Goal: Communication & Community: Answer question/provide support

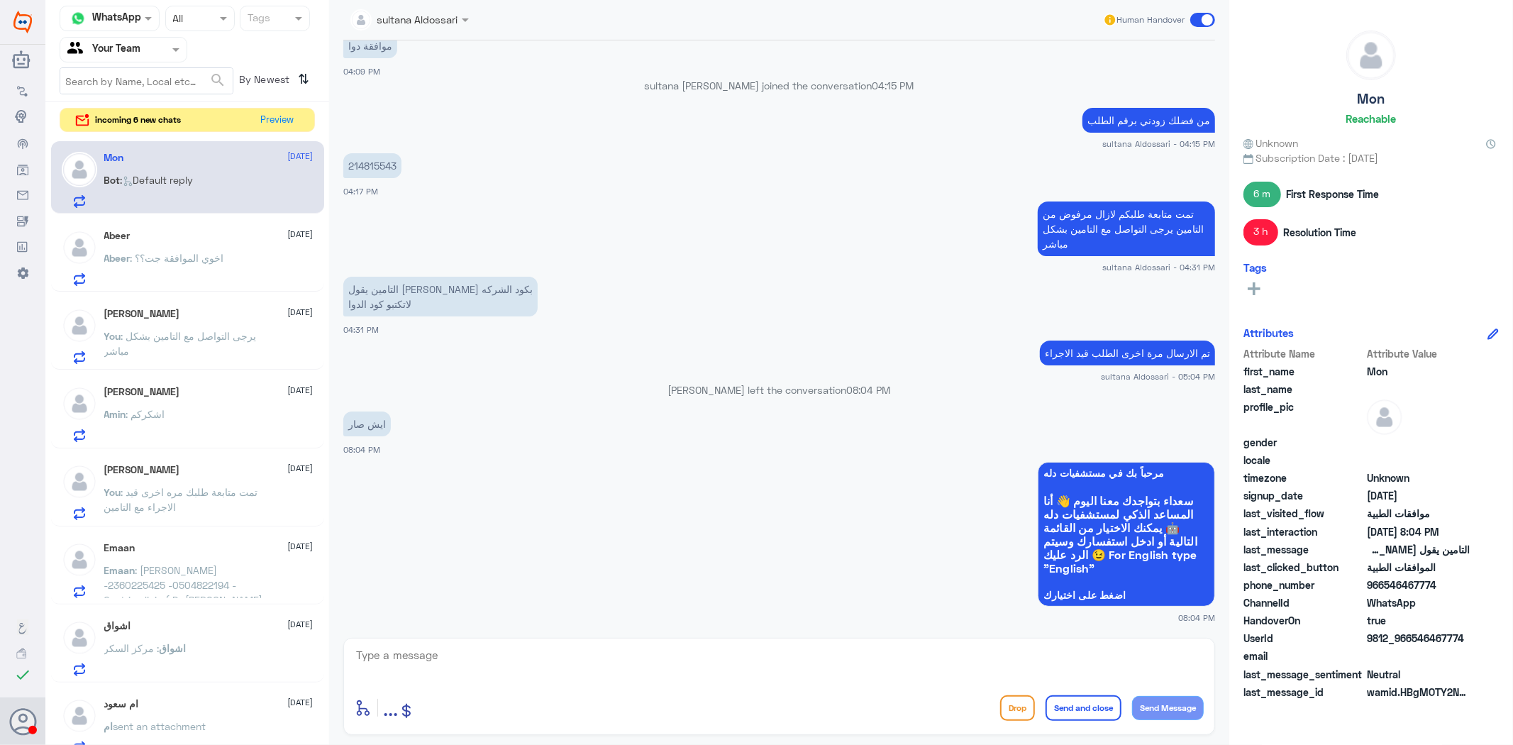
scroll to position [1516, 0]
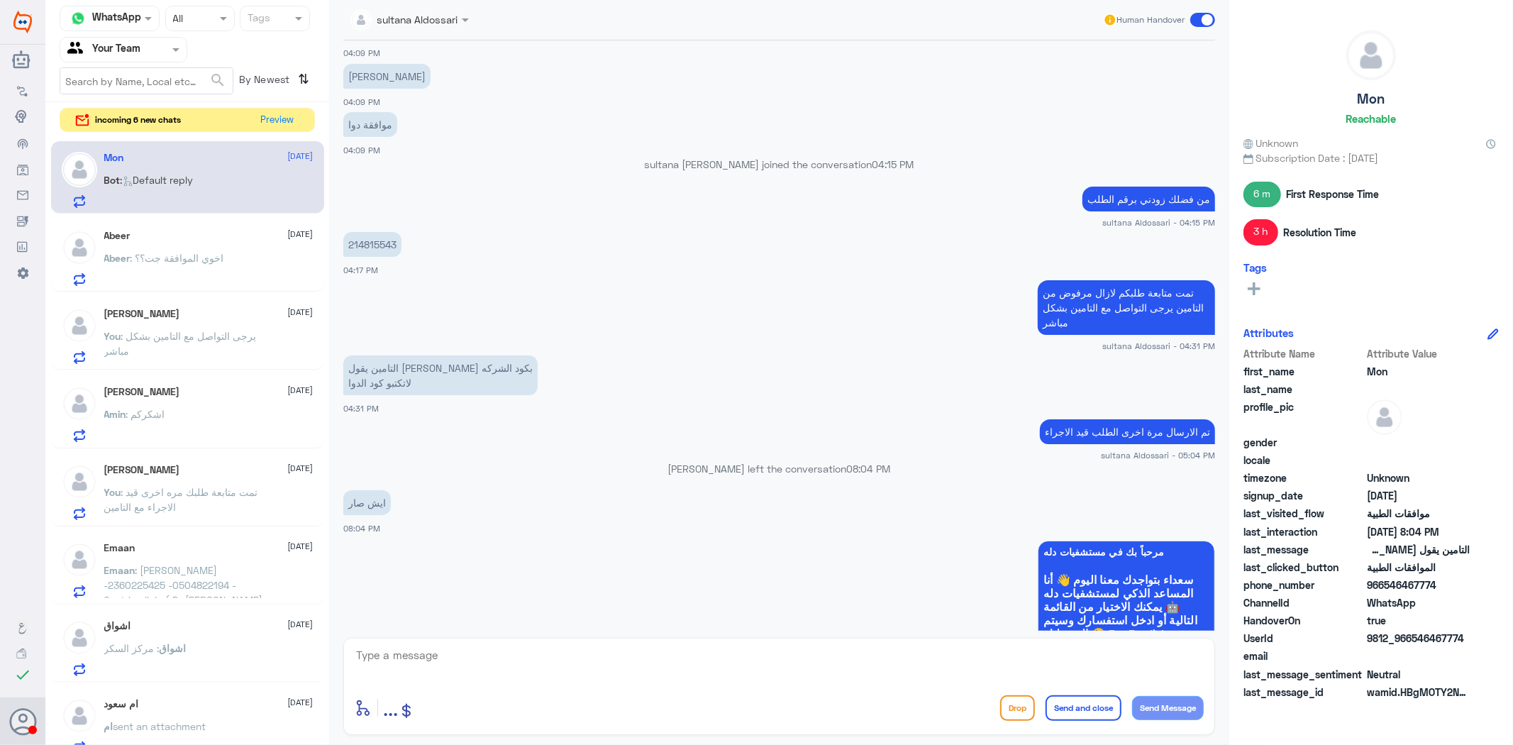
click at [378, 247] on p "214815543" at bounding box center [372, 244] width 58 height 25
copy p "214815543"
click at [850, 647] on textarea at bounding box center [779, 663] width 849 height 35
type textarea "g"
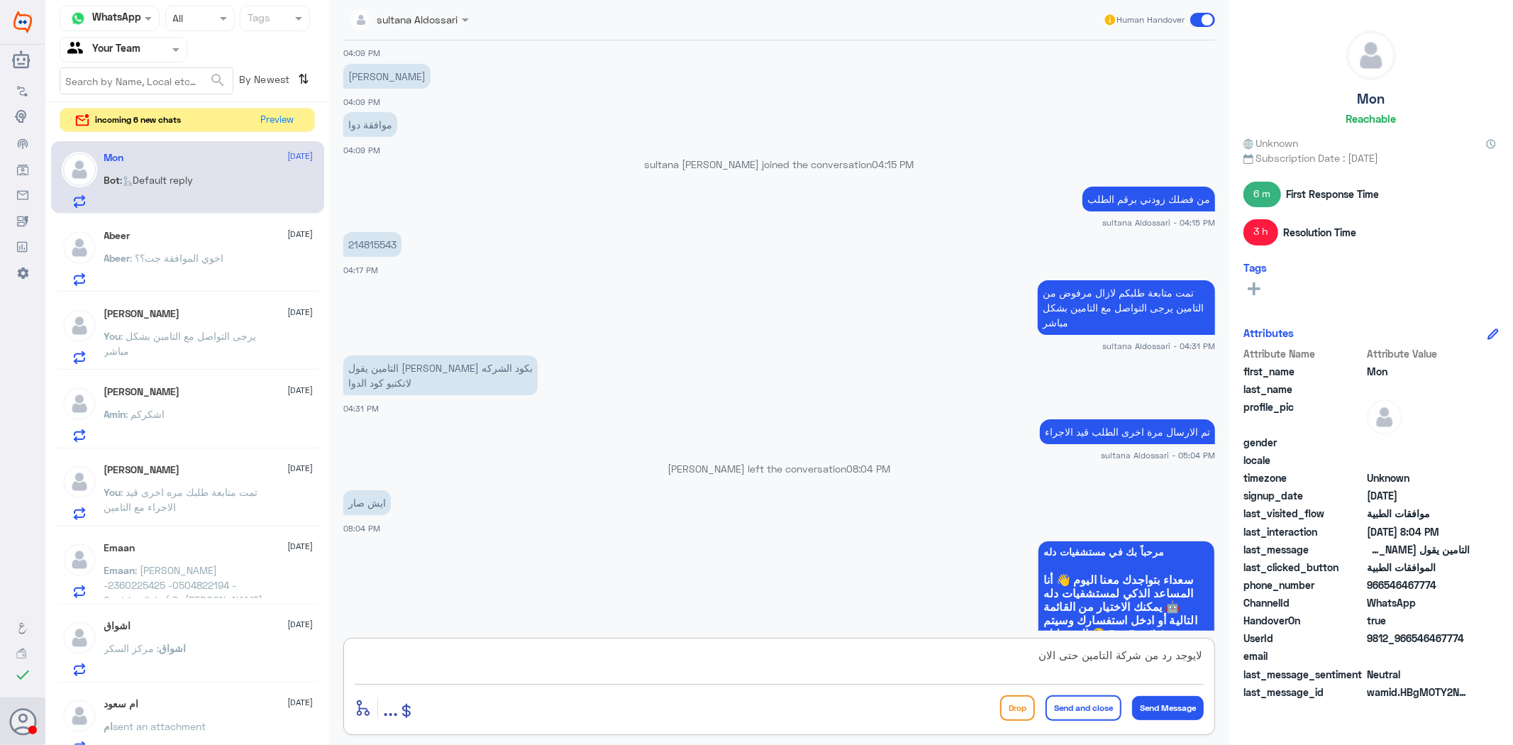
type textarea "لايوجد رد من شركة التامين حتى الان"
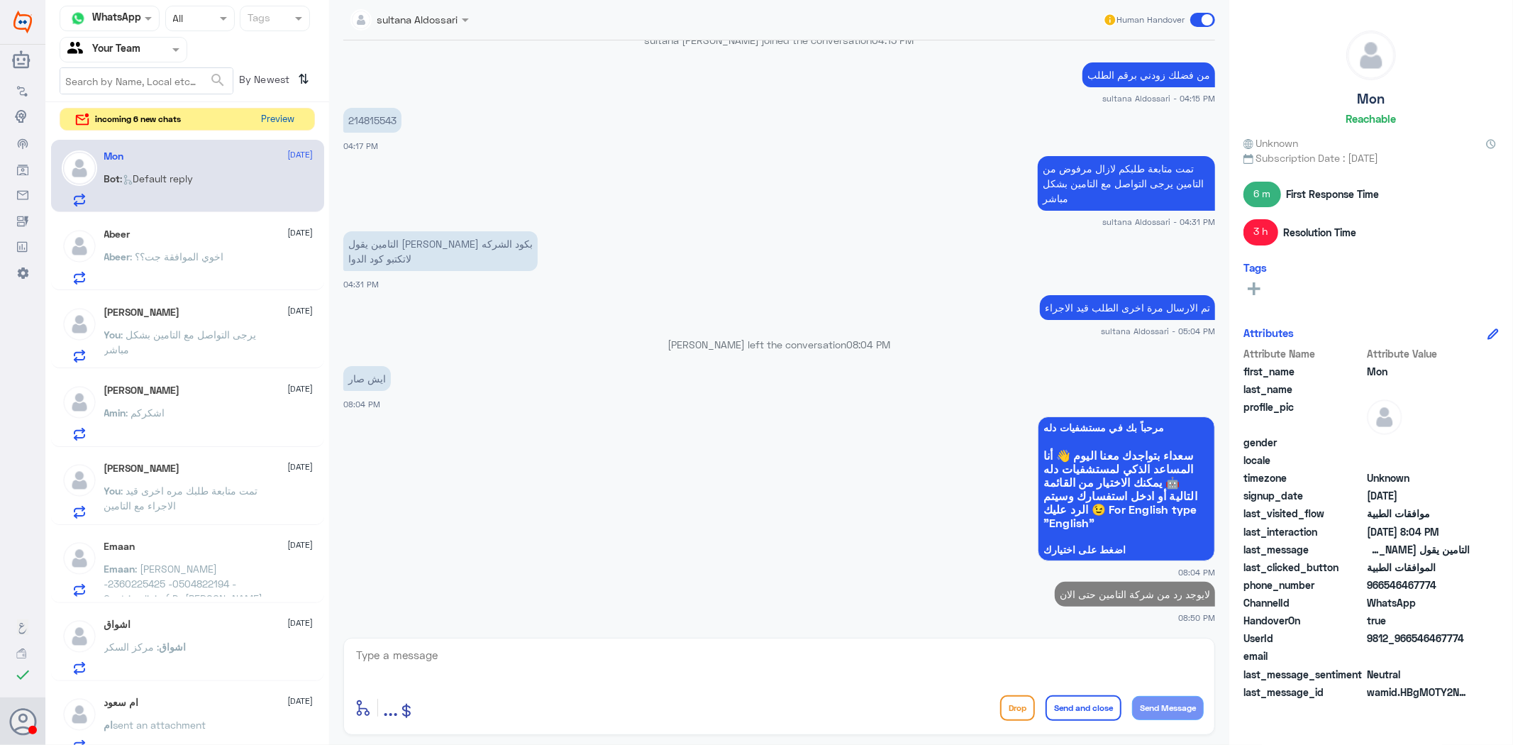
click at [265, 116] on button "Preview" at bounding box center [278, 120] width 44 height 22
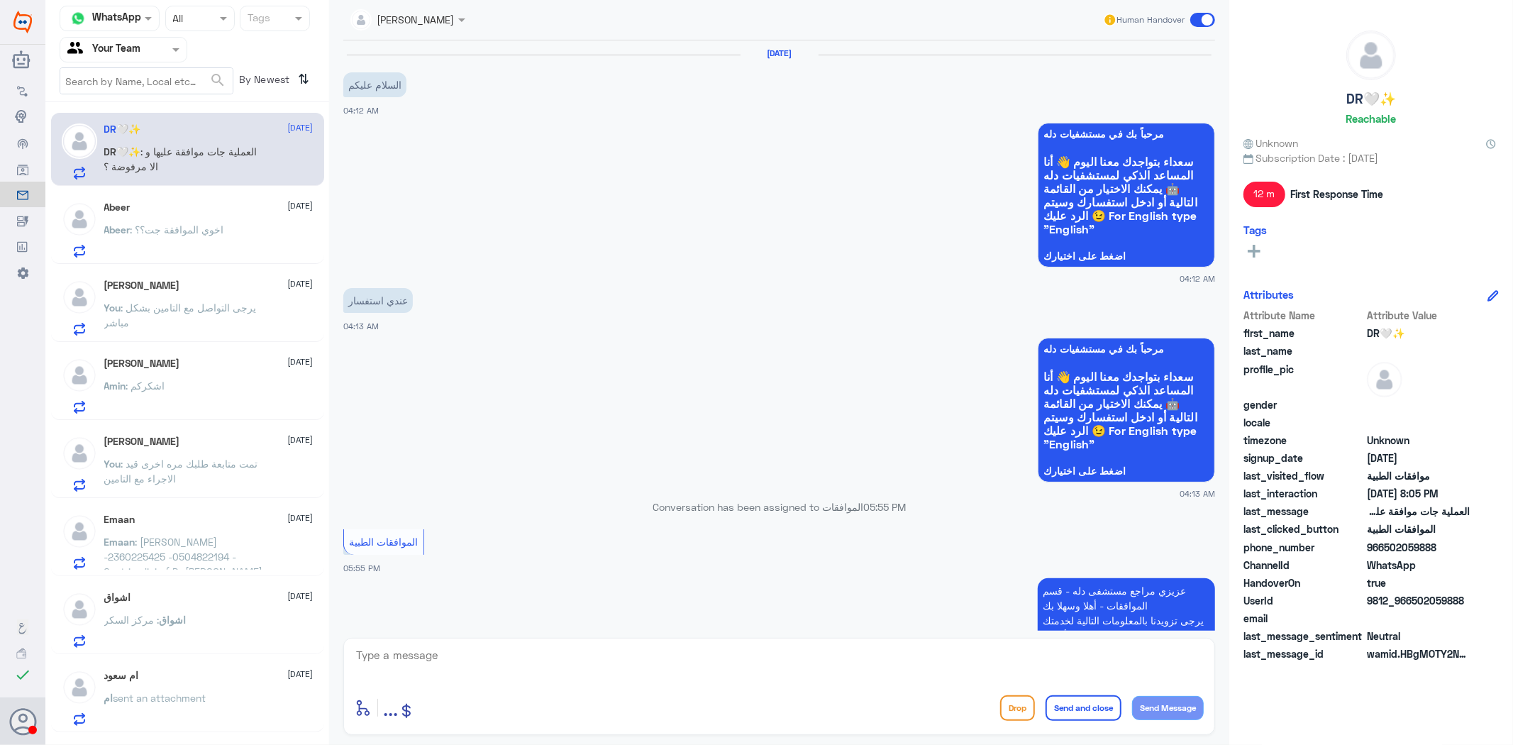
scroll to position [1098, 0]
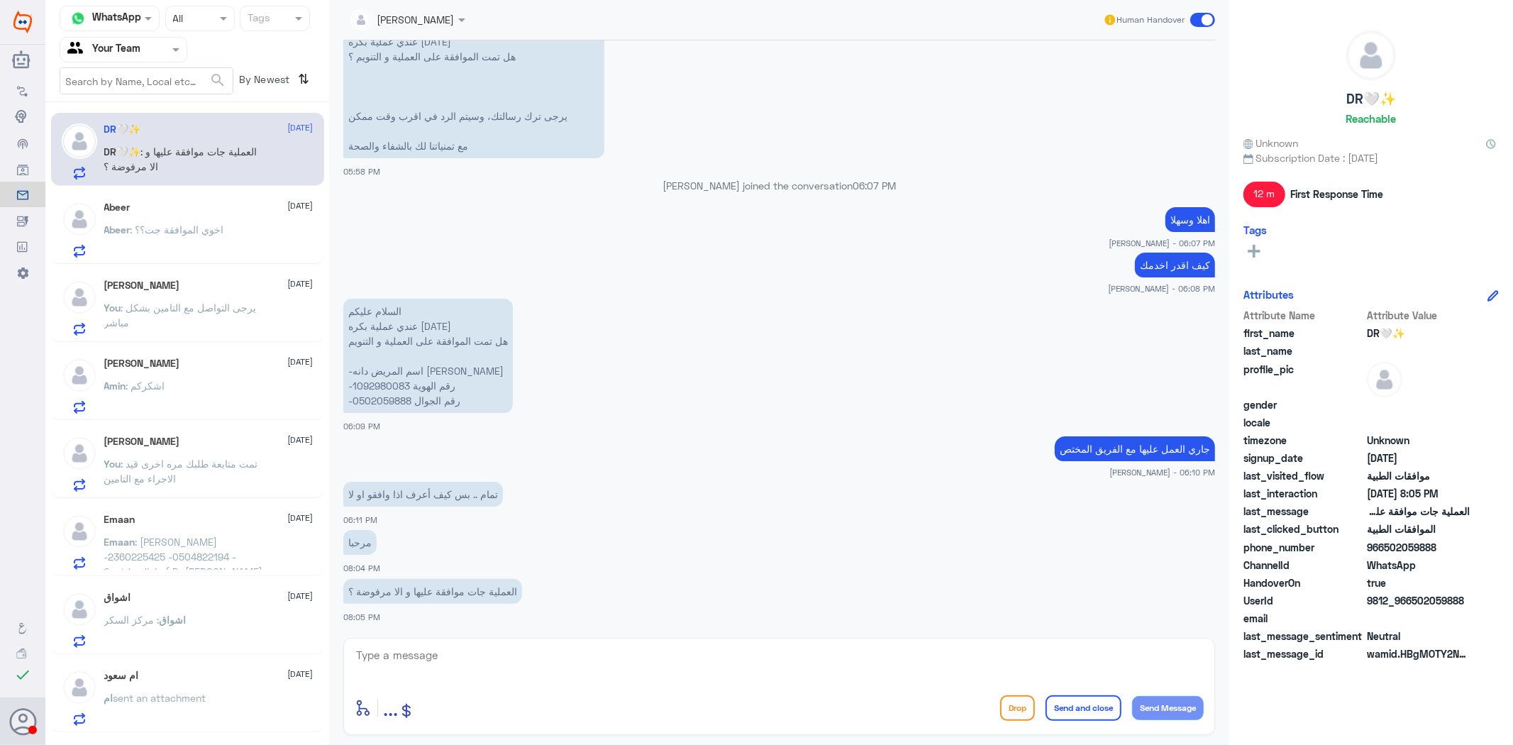
click at [385, 383] on p "السلام عليكم عندي عملية بكره [DATE] هل تمت الموافقة على العملية و التنويم -اسم …" at bounding box center [428, 356] width 170 height 114
copy p "1092980083"
click at [745, 661] on textarea at bounding box center [779, 663] width 849 height 35
type textarea "ا"
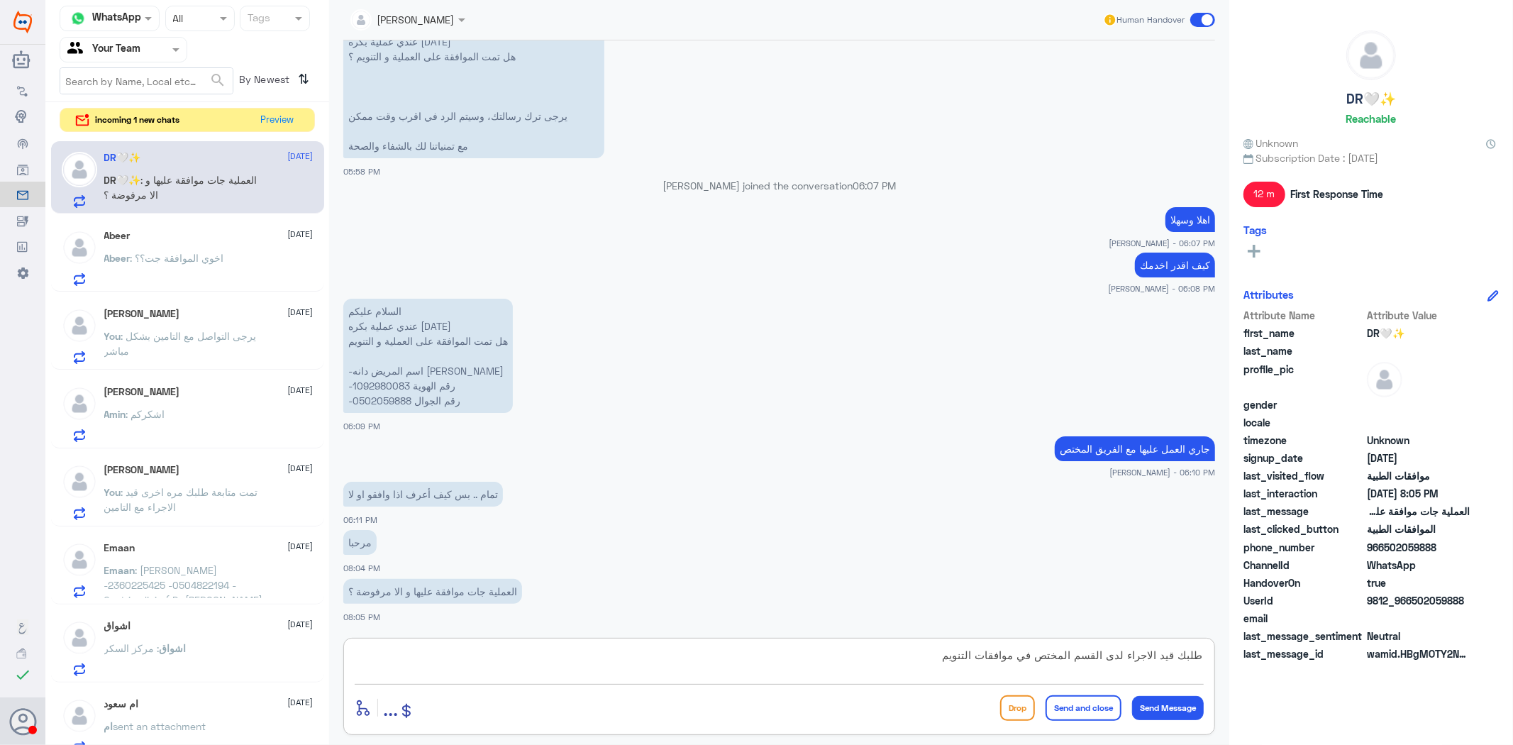
type textarea "طلبك قيد الاجراء لدى القسم المختص في موافقات التنويم"
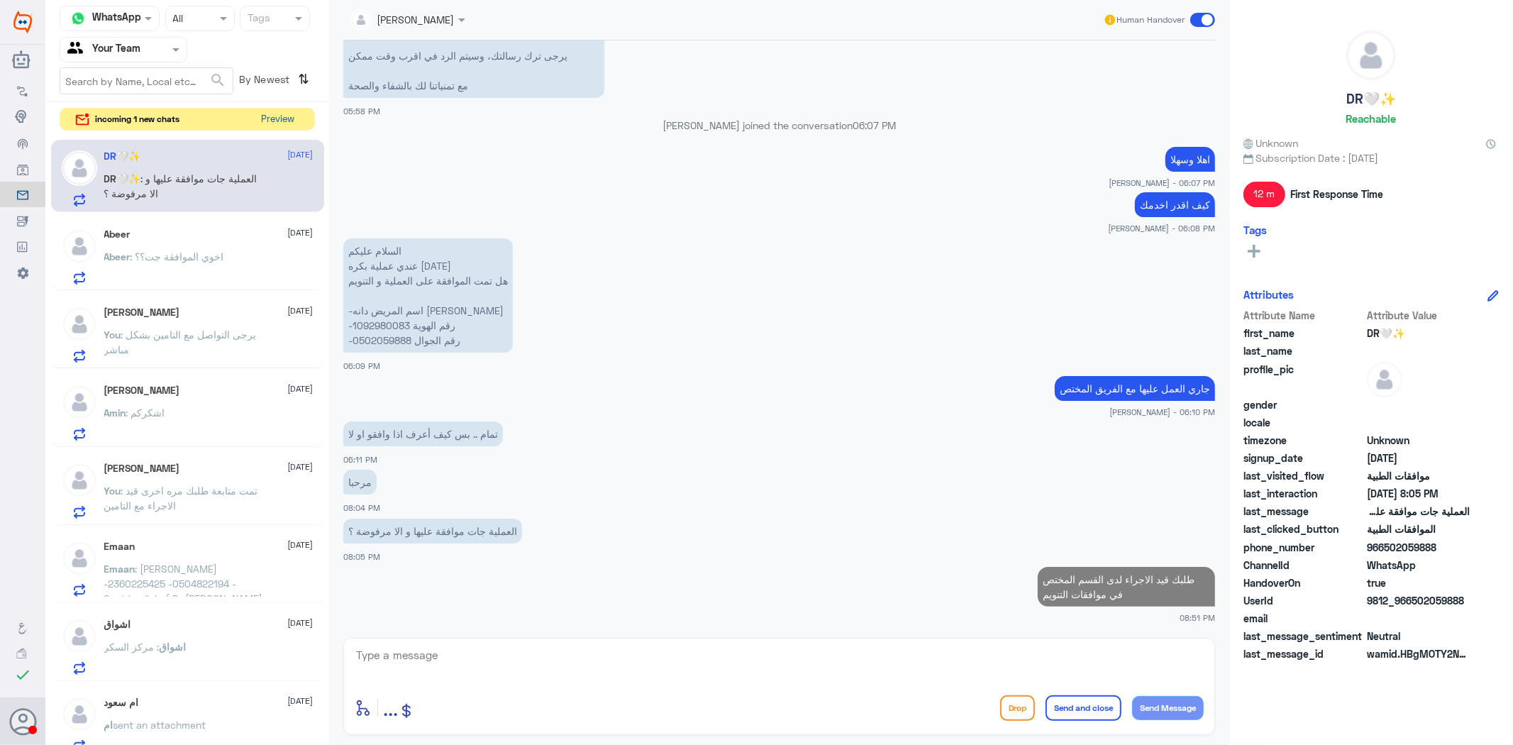
click at [275, 114] on button "Preview" at bounding box center [278, 120] width 44 height 22
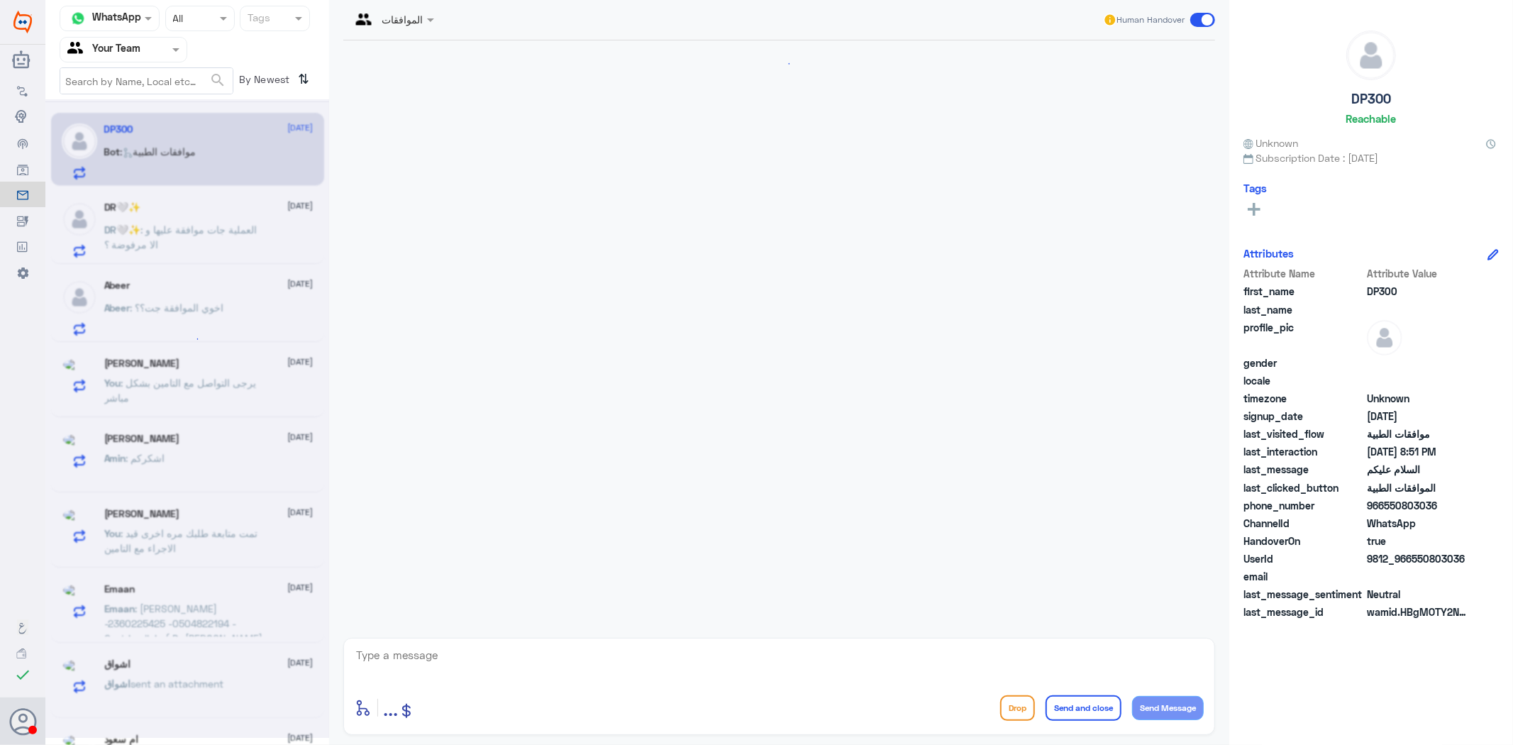
scroll to position [105, 0]
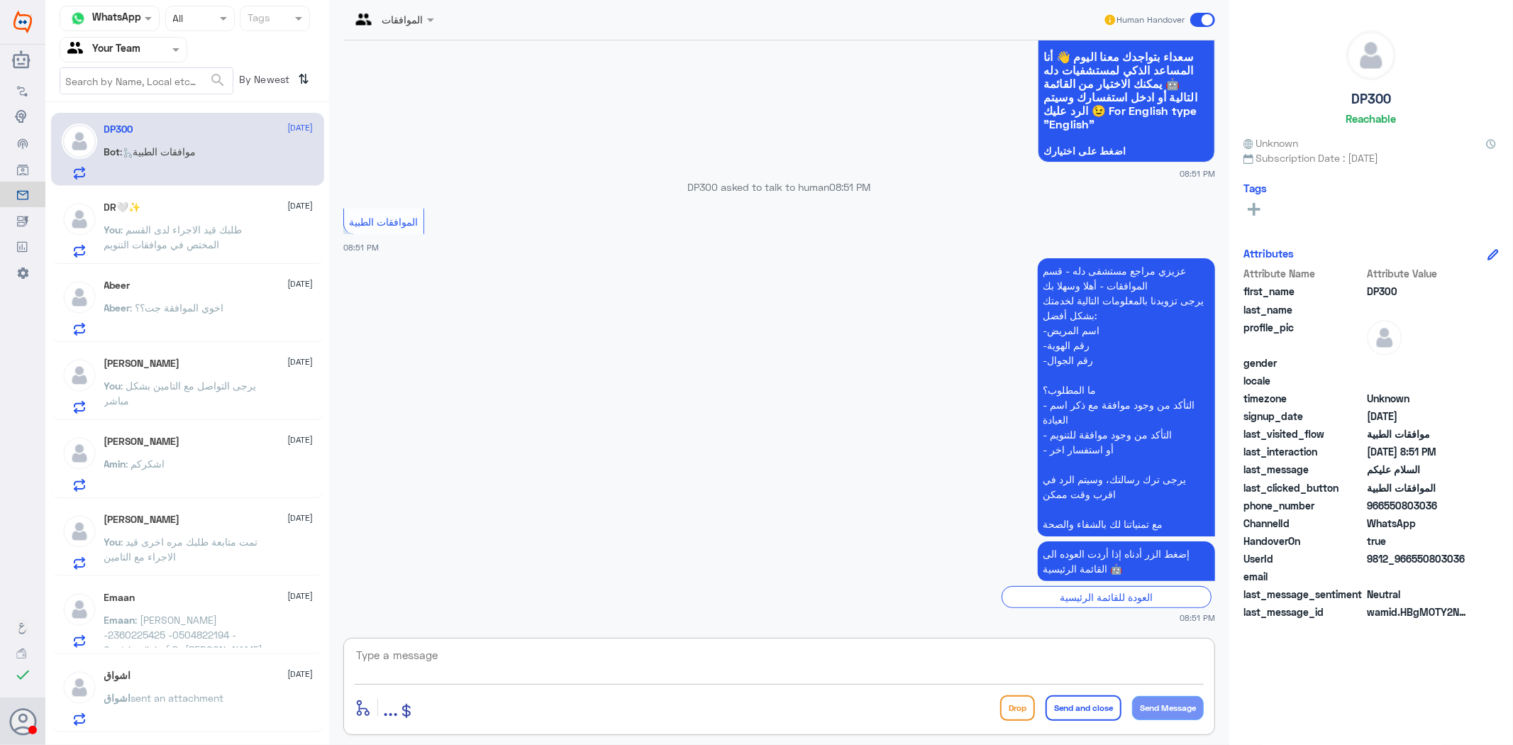
click at [596, 646] on textarea at bounding box center [779, 663] width 849 height 35
type textarea "مرحبا كيف اقدر اساعدك"
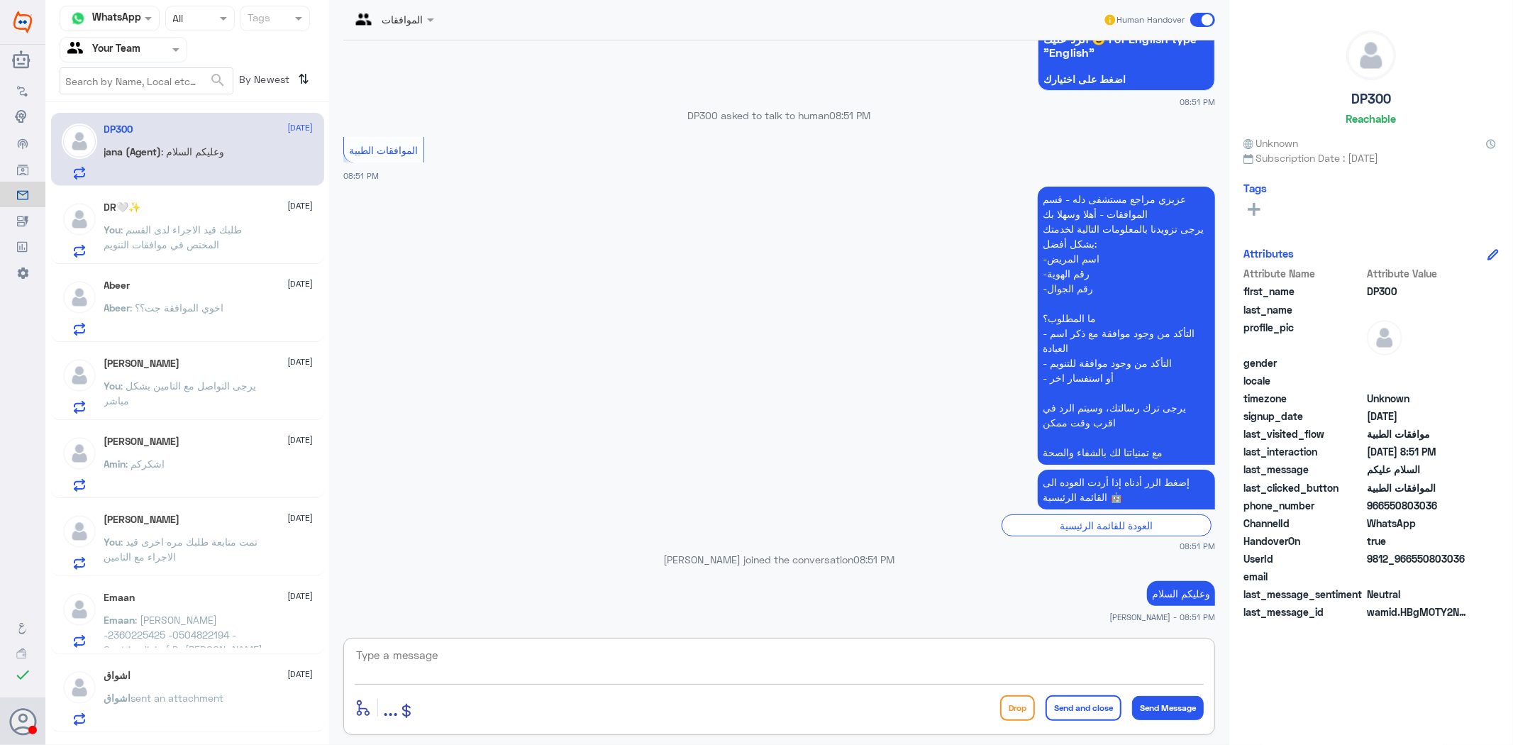
scroll to position [222, 0]
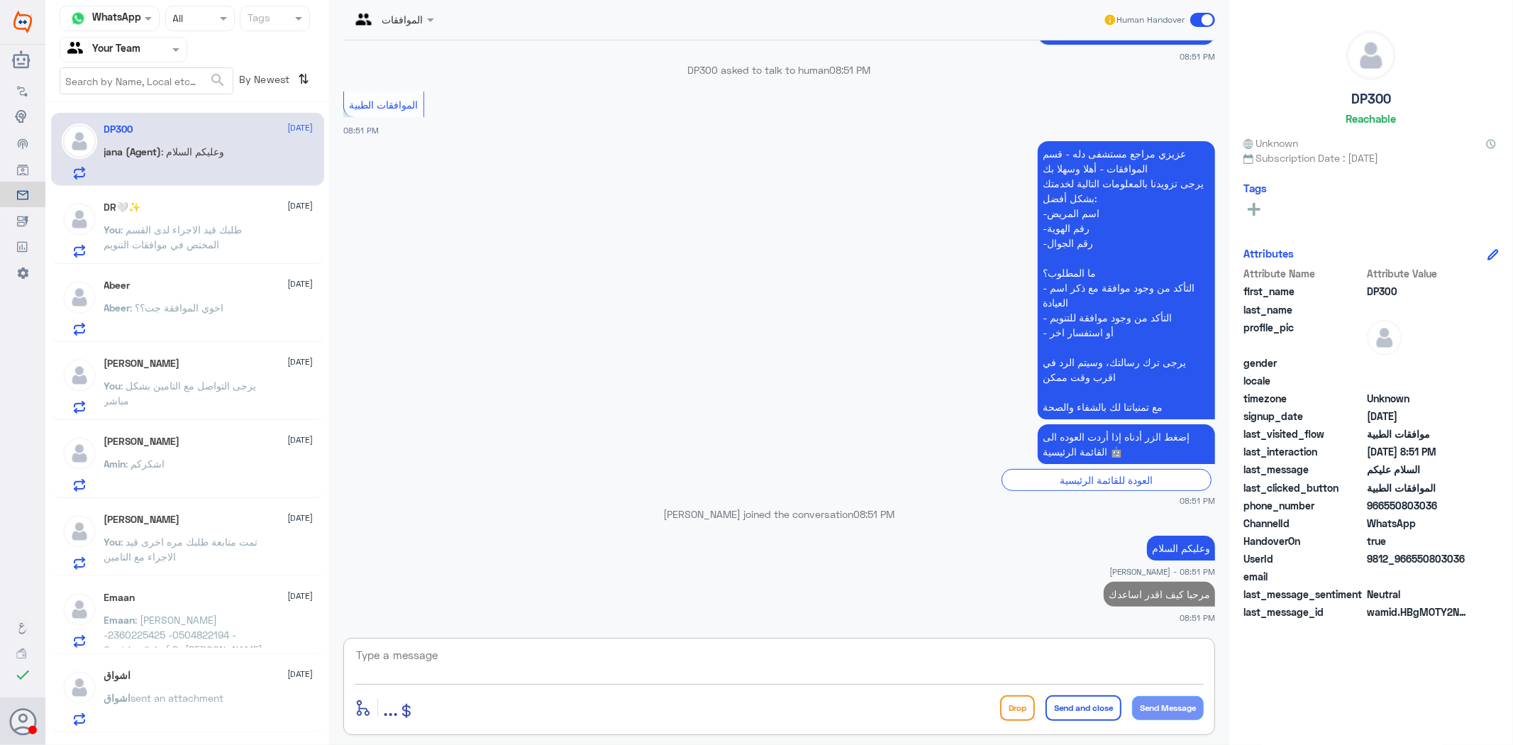
click at [206, 242] on span ": طلبك قيد الاجراء لدى القسم المختص في موافقات التنويم" at bounding box center [173, 236] width 138 height 27
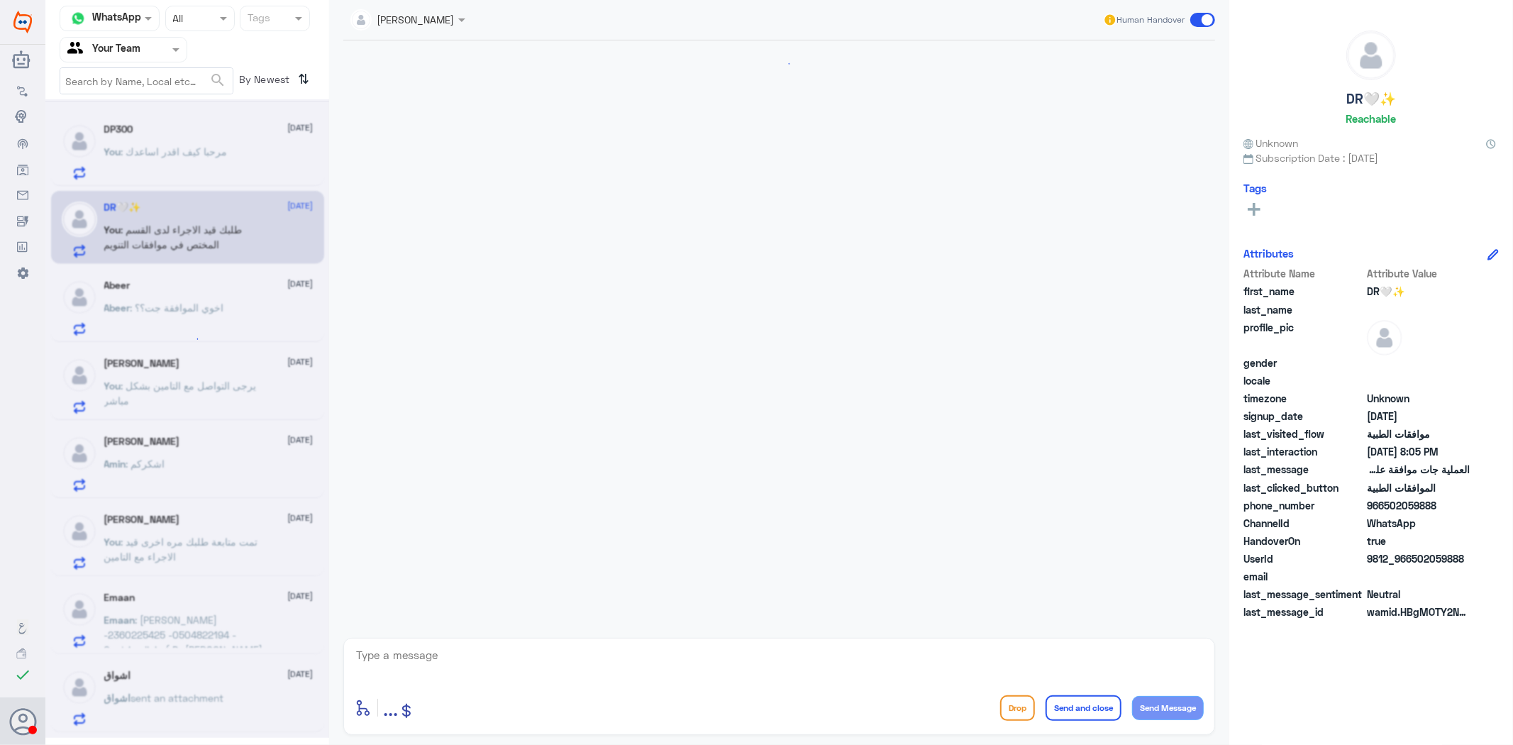
scroll to position [1183, 0]
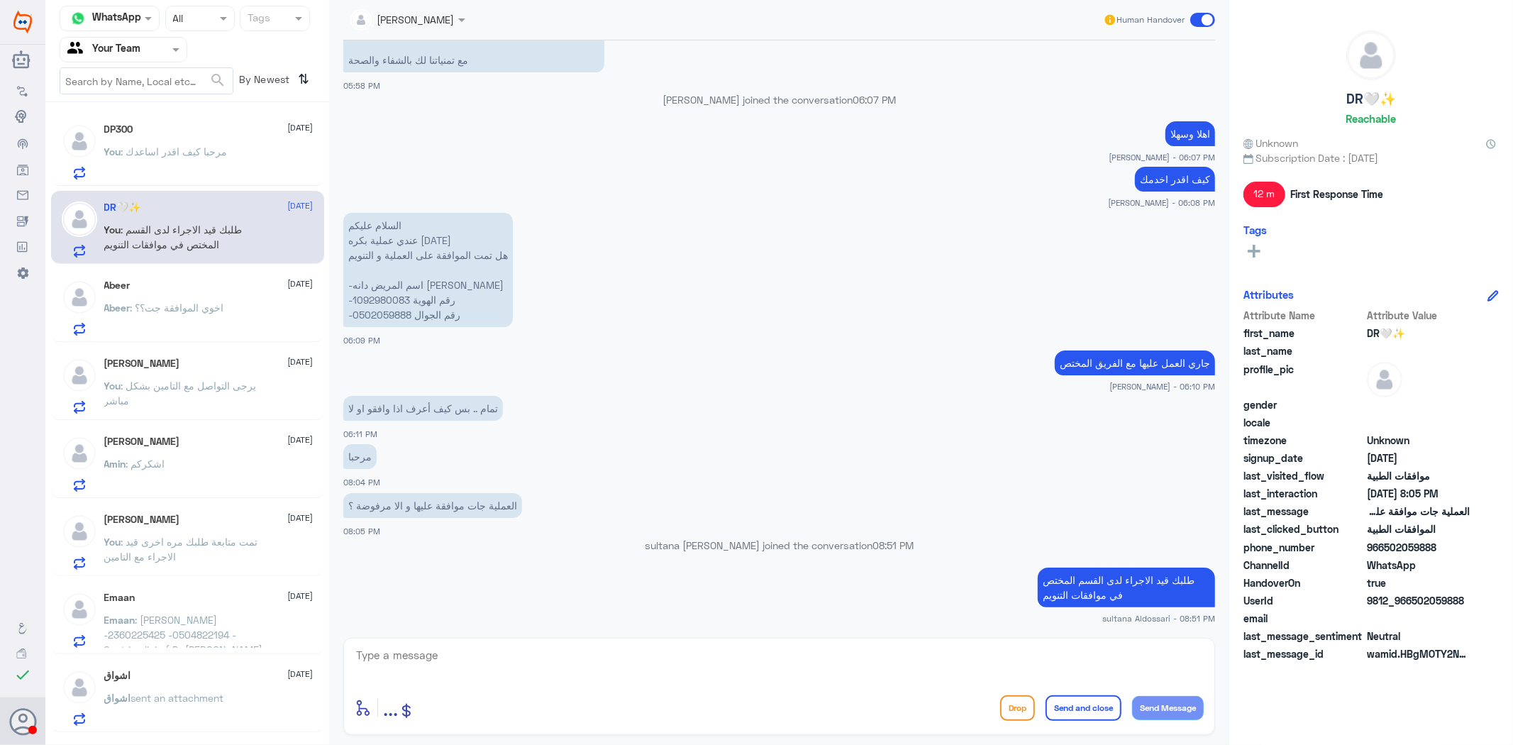
click at [209, 314] on p "Abeer : اخوي الموافقة جت؟؟" at bounding box center [164, 317] width 120 height 35
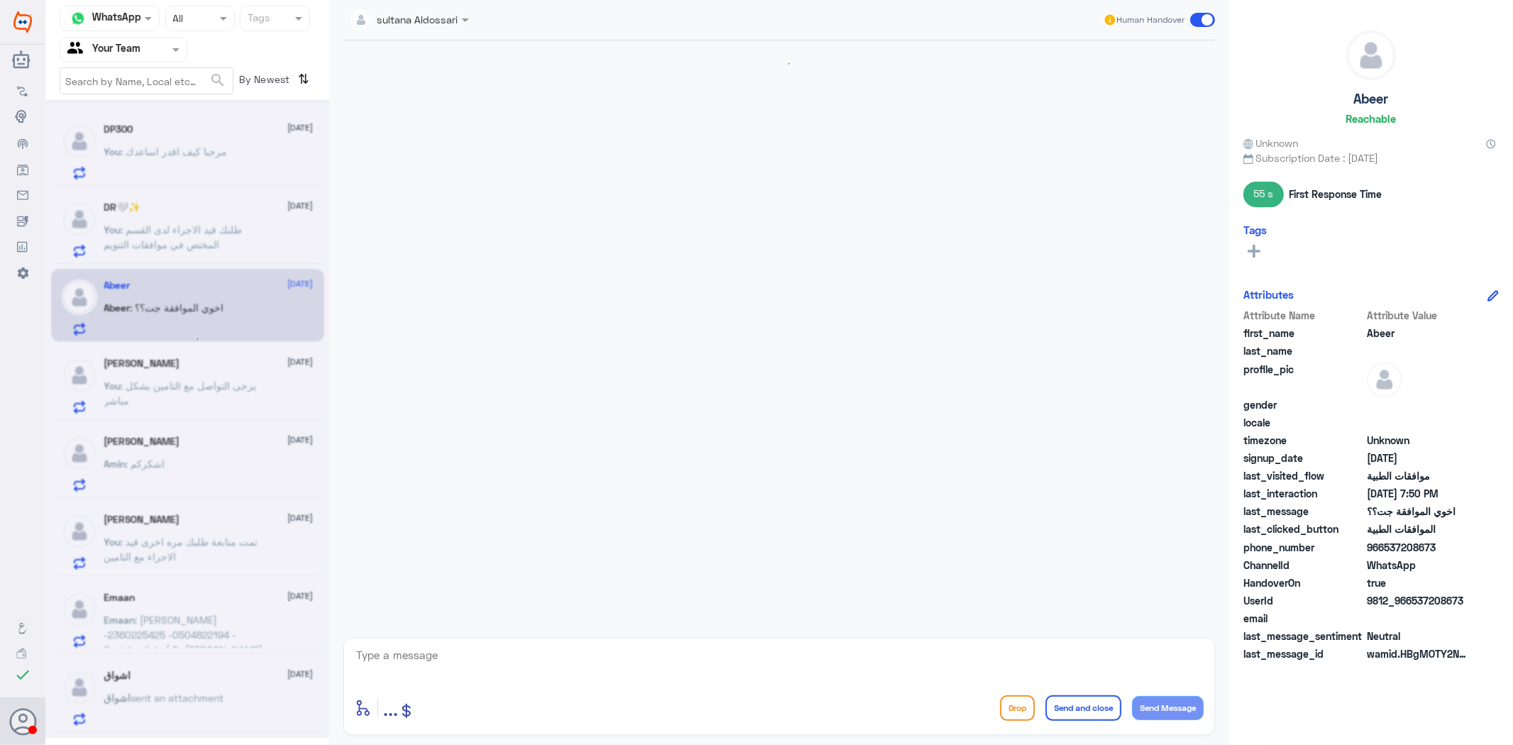
scroll to position [889, 0]
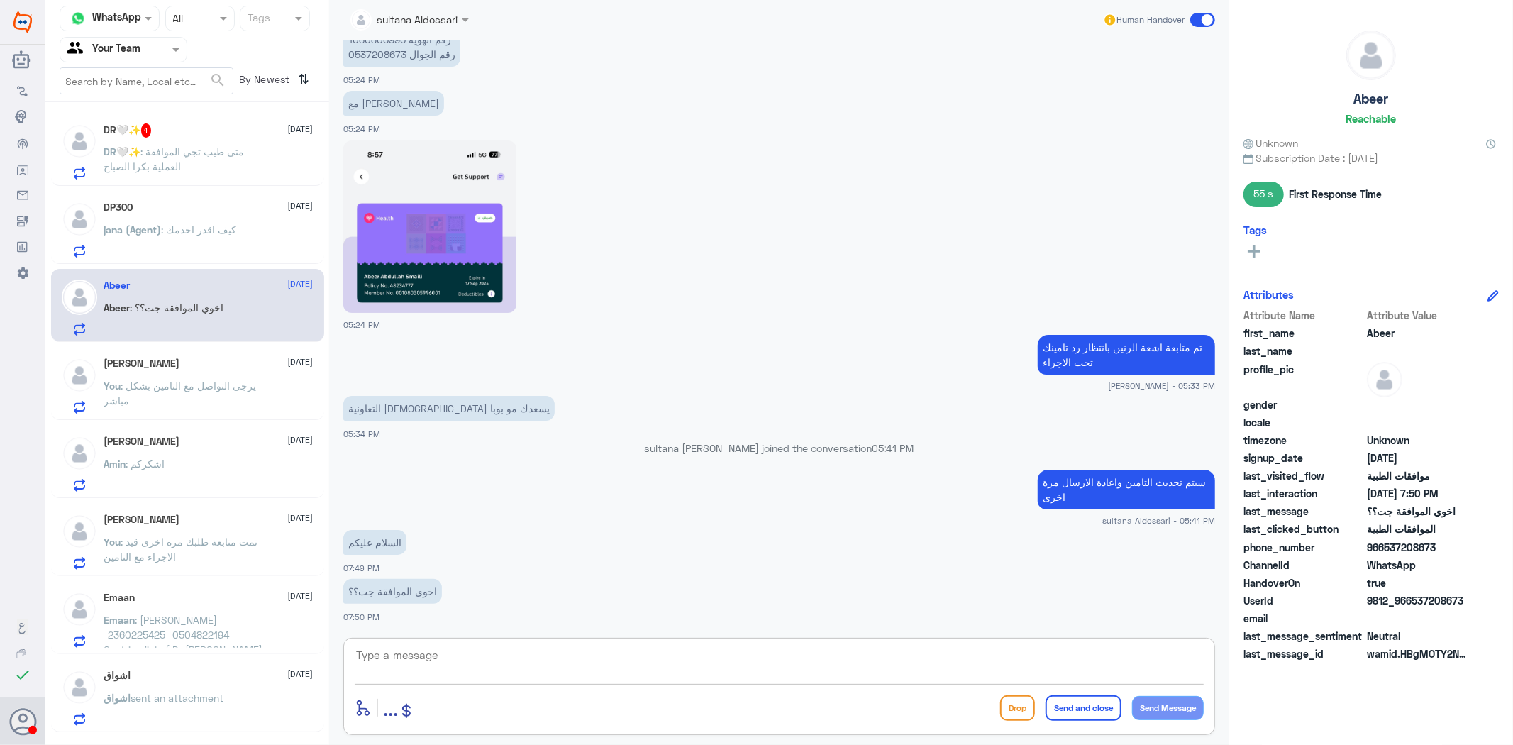
click at [817, 671] on textarea at bounding box center [779, 663] width 849 height 35
type textarea "وعليكم السلام ورحمة الله وبركاته تم تحديث التامين طلبكم قيد الاجراء"
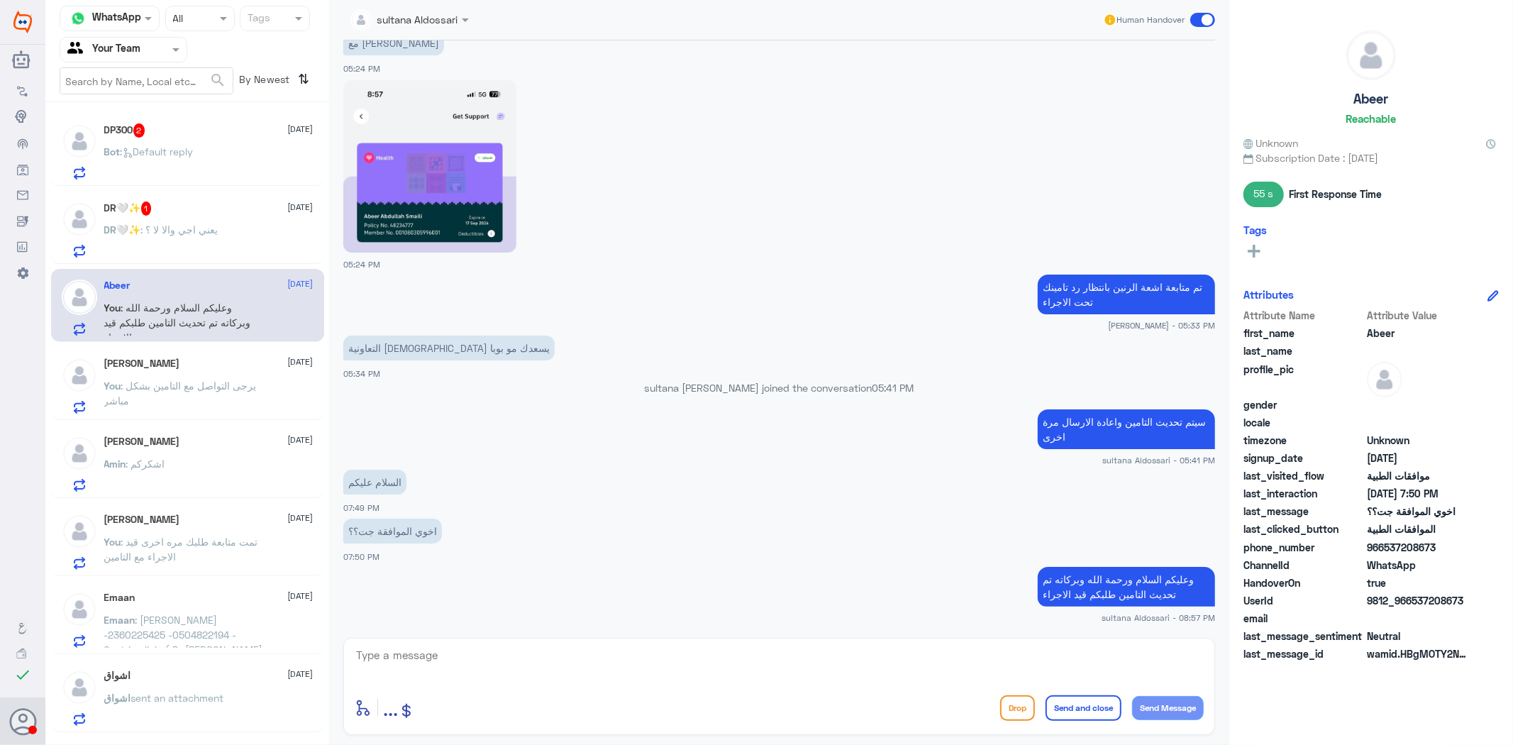
click at [194, 157] on p "Bot : Default reply" at bounding box center [148, 161] width 89 height 35
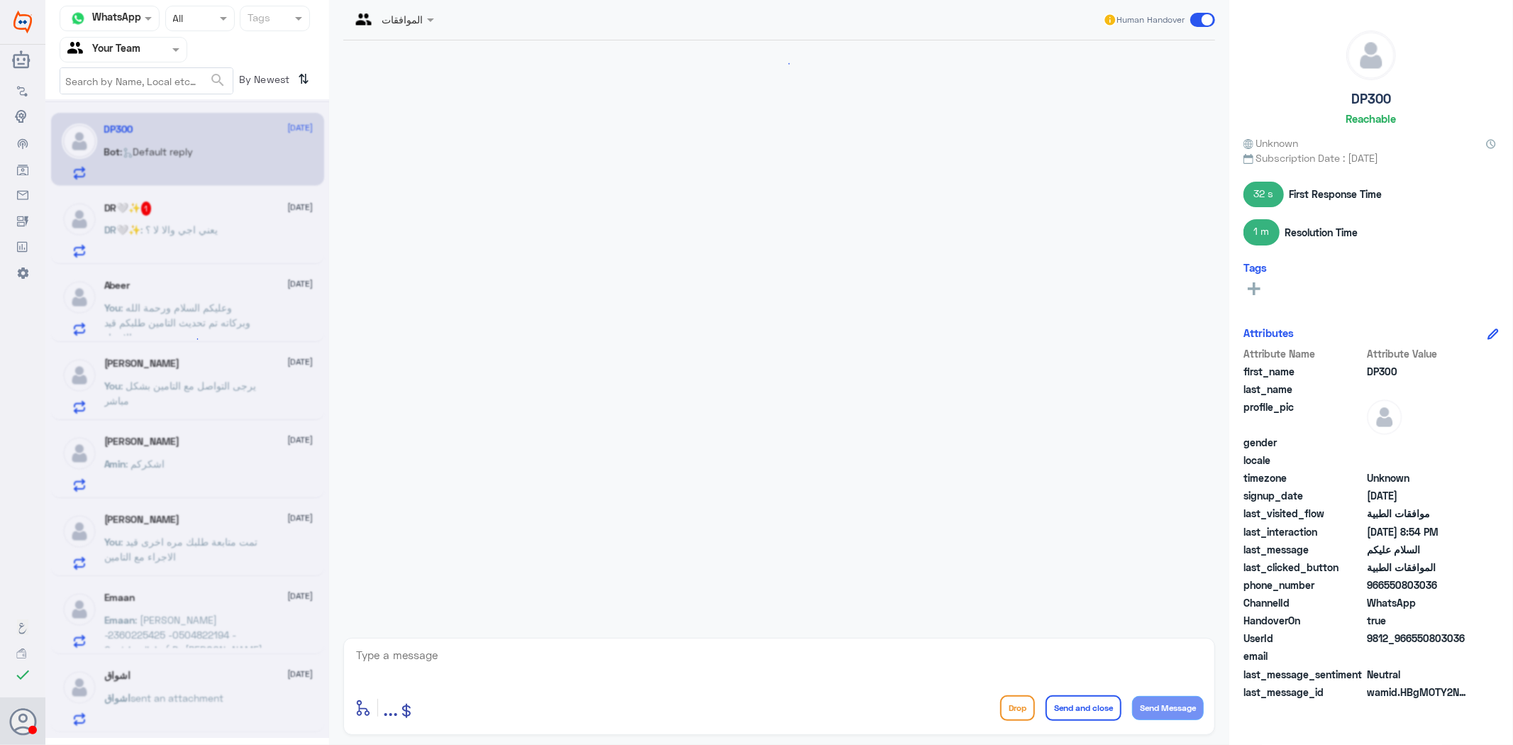
scroll to position [750, 0]
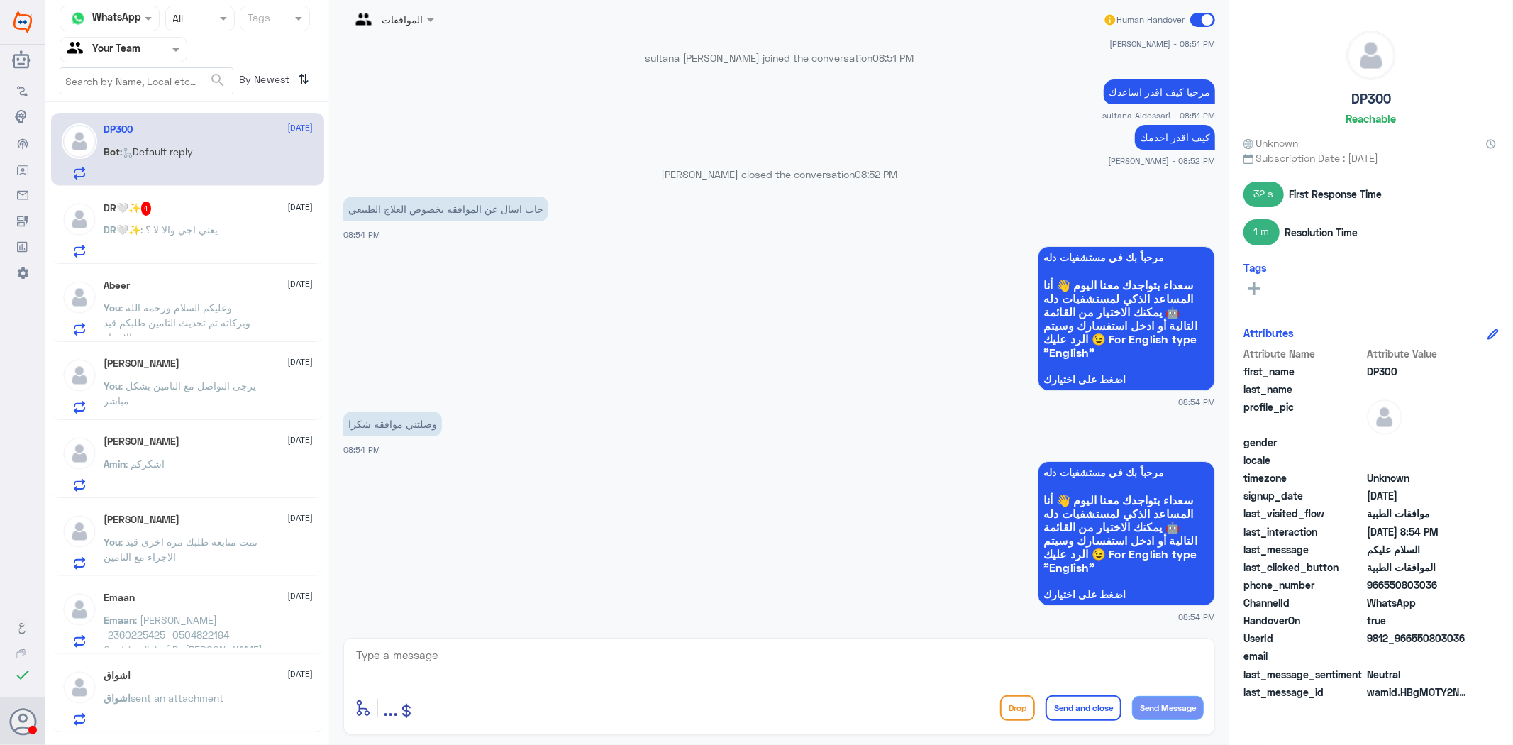
click at [182, 218] on div "DR🤍✨ 1 [DATE] DR🤍✨ : يعني اجي والا لا ؟" at bounding box center [208, 229] width 209 height 56
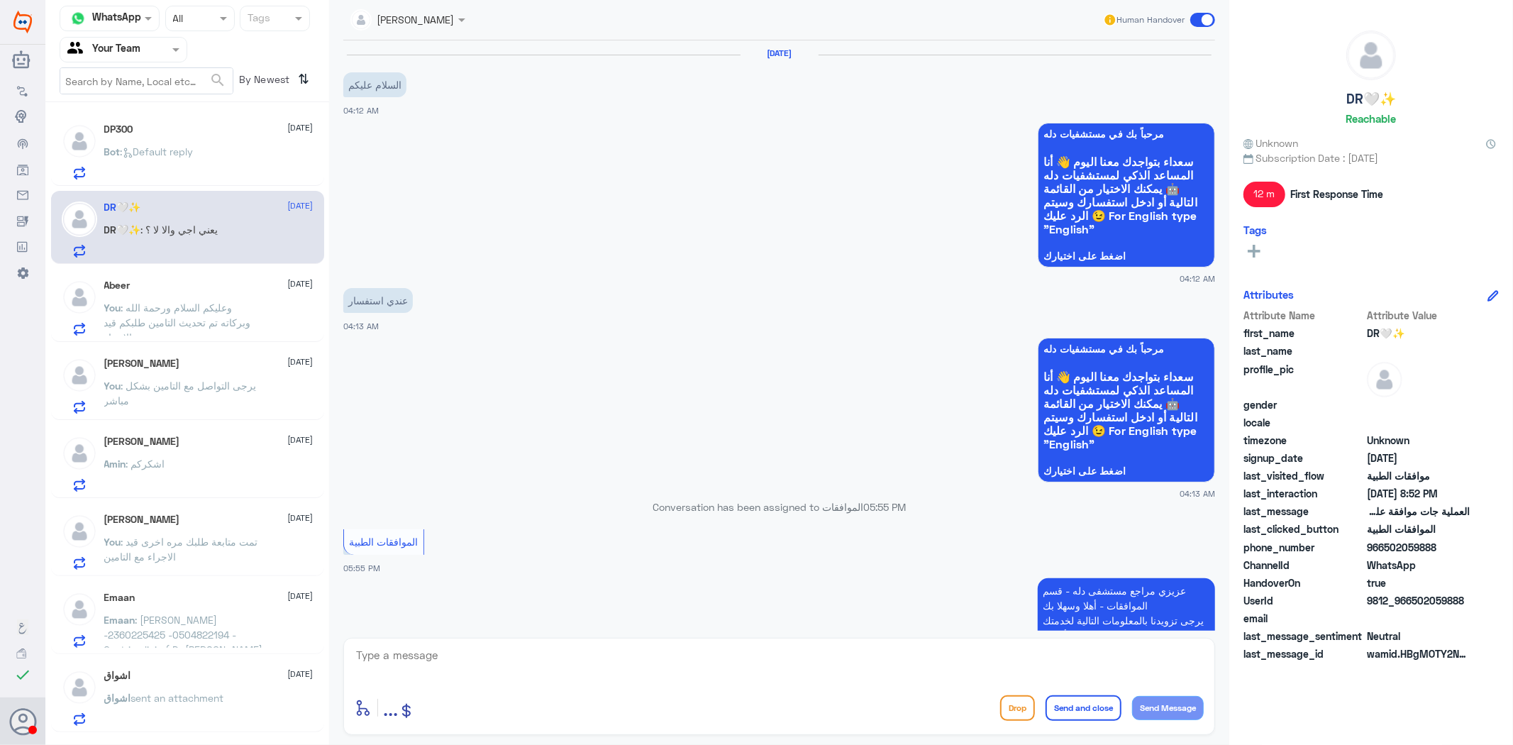
scroll to position [1295, 0]
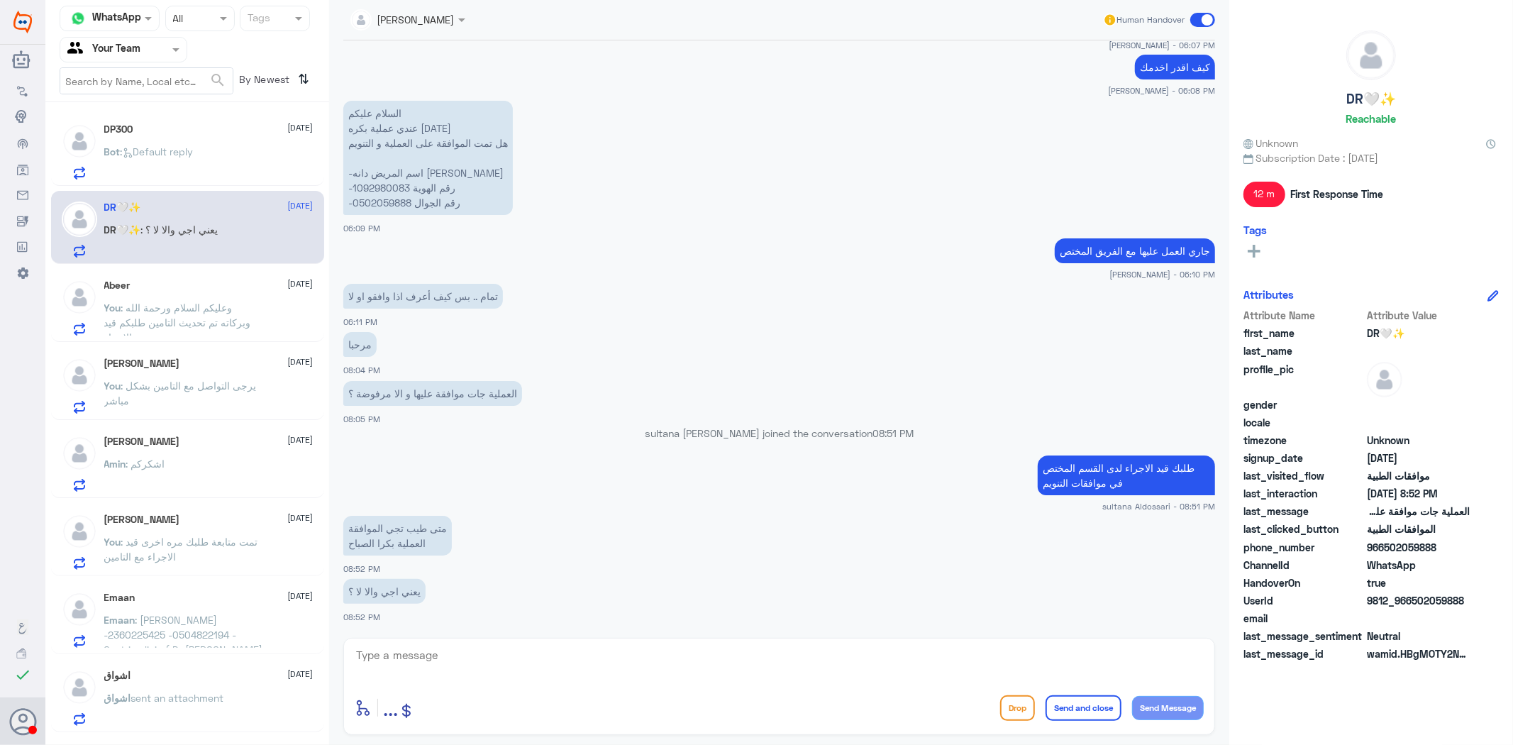
click at [392, 187] on p "السلام عليكم عندي عملية بكره [DATE] هل تمت الموافقة على العملية و التنويم -اسم …" at bounding box center [428, 158] width 170 height 114
copy p "1092980083"
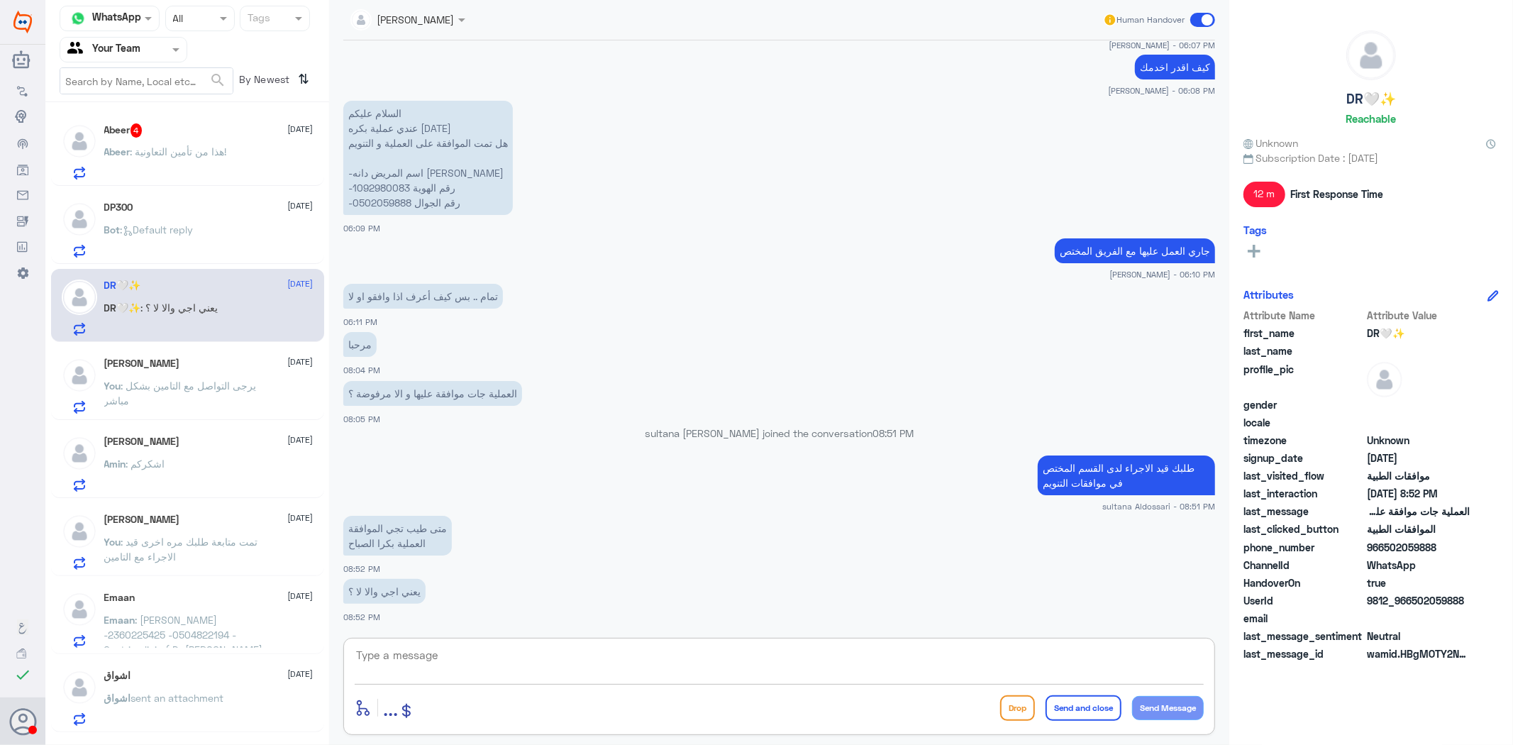
click at [668, 653] on textarea at bounding box center [779, 663] width 849 height 35
type textarea "عزيزي المراجع الطلب لازال مرفوض من شركة التامين يرجى التواصل مع التامين لتحديث"
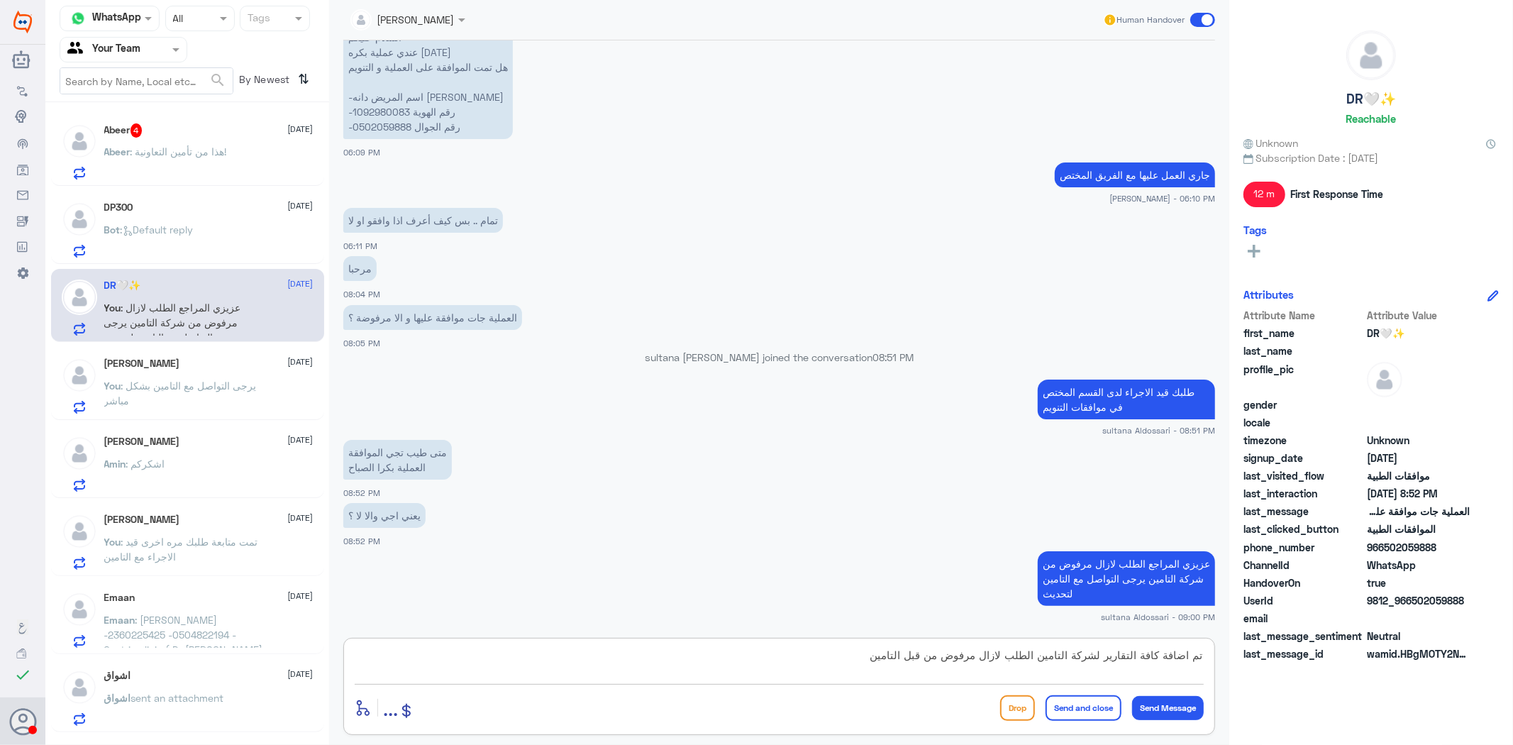
type textarea "تم اضافة كافة التقارير لشركة التامين الطلب لازال مرفوض من قبل التامين"
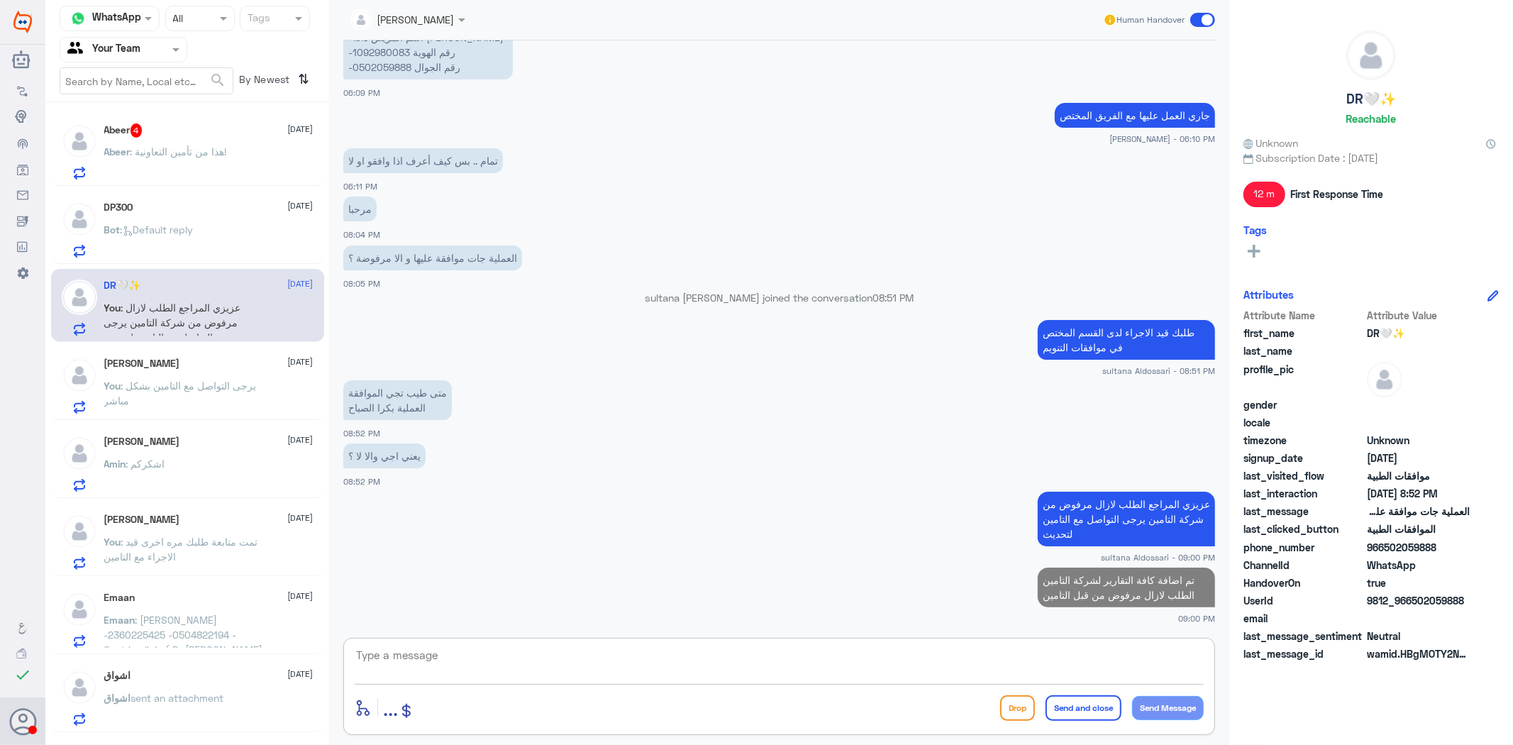
click at [192, 126] on div "Abeer 4 [DATE]" at bounding box center [208, 130] width 209 height 14
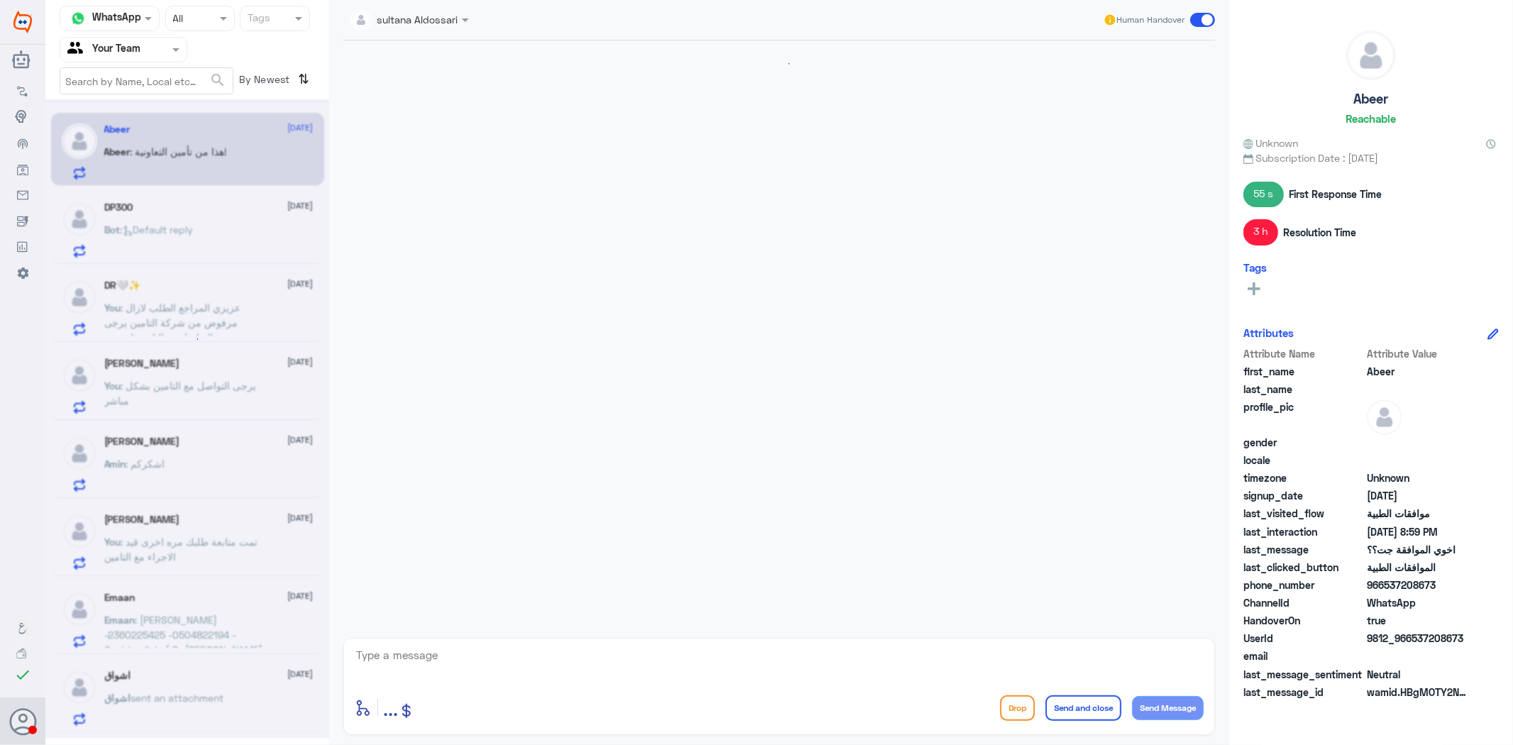
scroll to position [1732, 0]
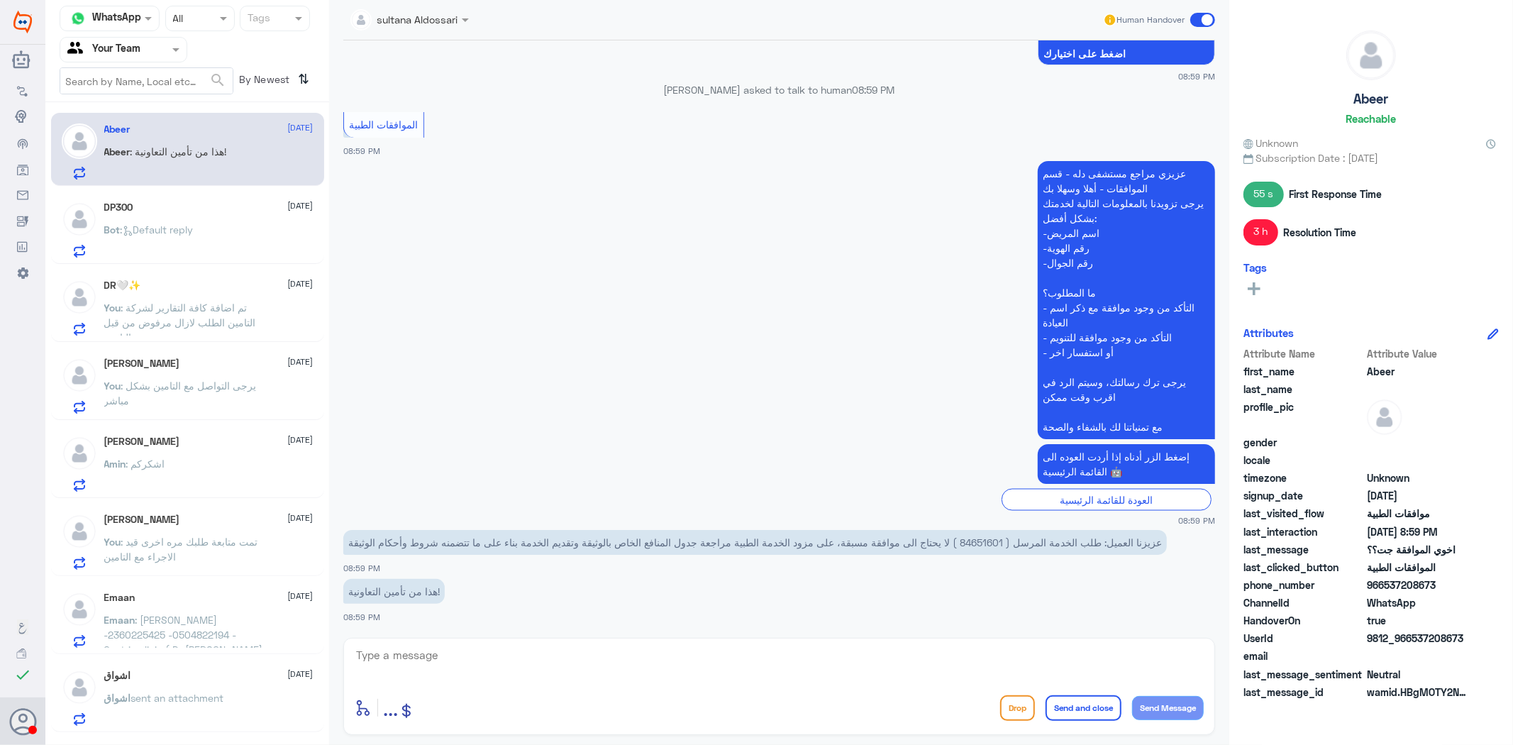
click at [984, 536] on p "عزيزنا العميل: طلب الخدمة المرسل ( 84651601 ) لا يحتاج الى موافقة مسبقة، على مز…" at bounding box center [755, 542] width 824 height 25
copy p "84651601"
click at [625, 668] on textarea at bounding box center [779, 663] width 849 height 35
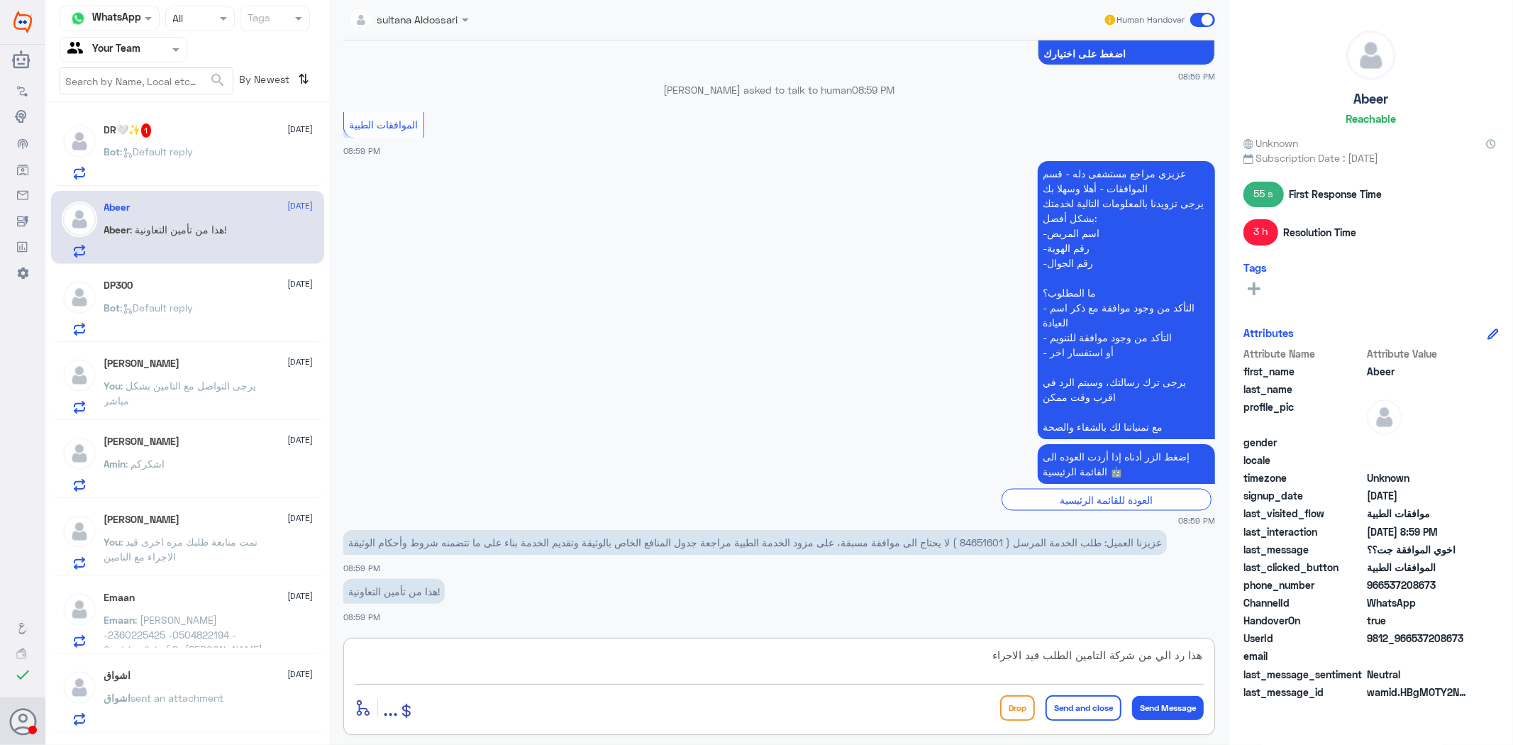
type textarea "هذا رد الي من شركة التامين الطلب قيد الاجراء"
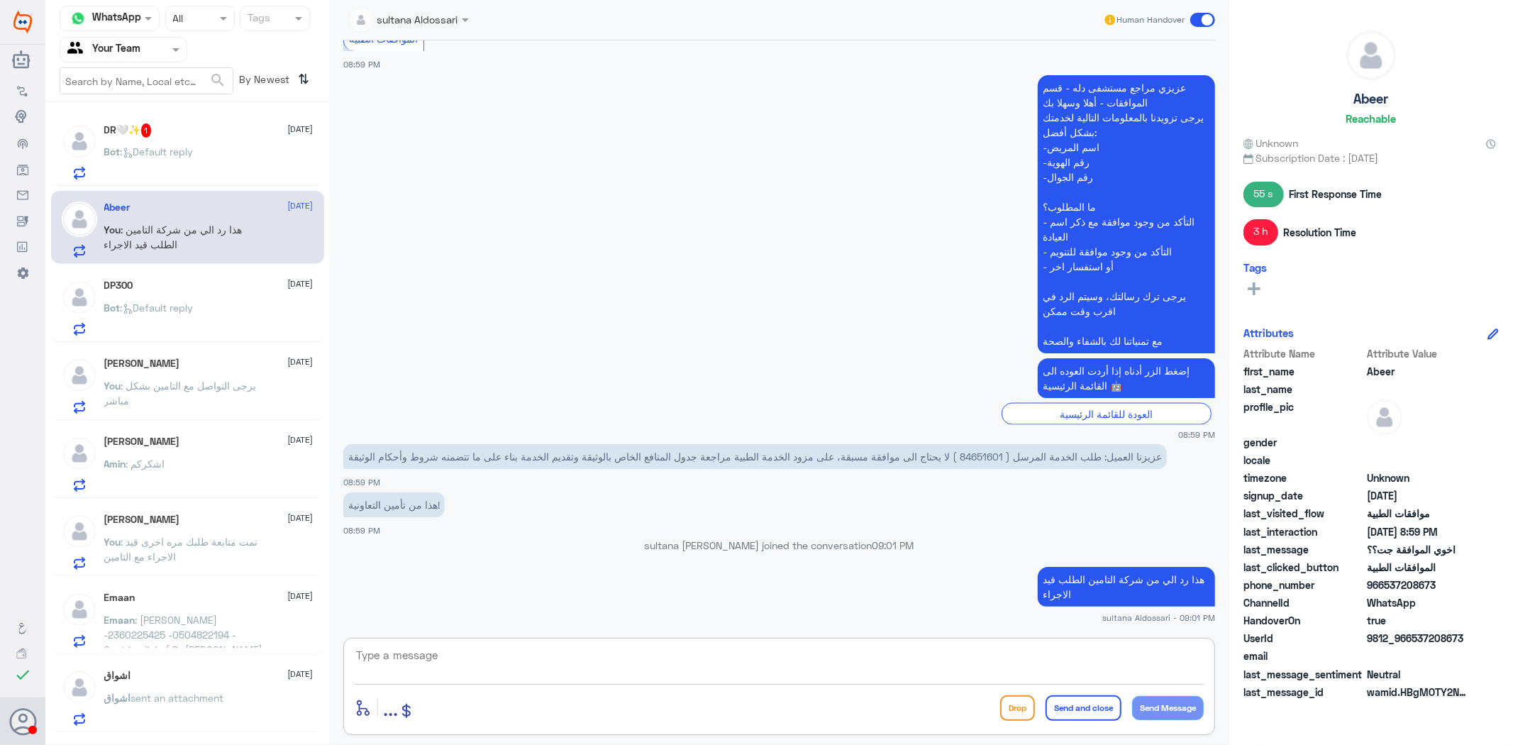
click at [981, 455] on p "عزيزنا العميل: طلب الخدمة المرسل ( 84651601 ) لا يحتاج الى موافقة مسبقة، على مز…" at bounding box center [755, 456] width 824 height 25
copy p "84651601"
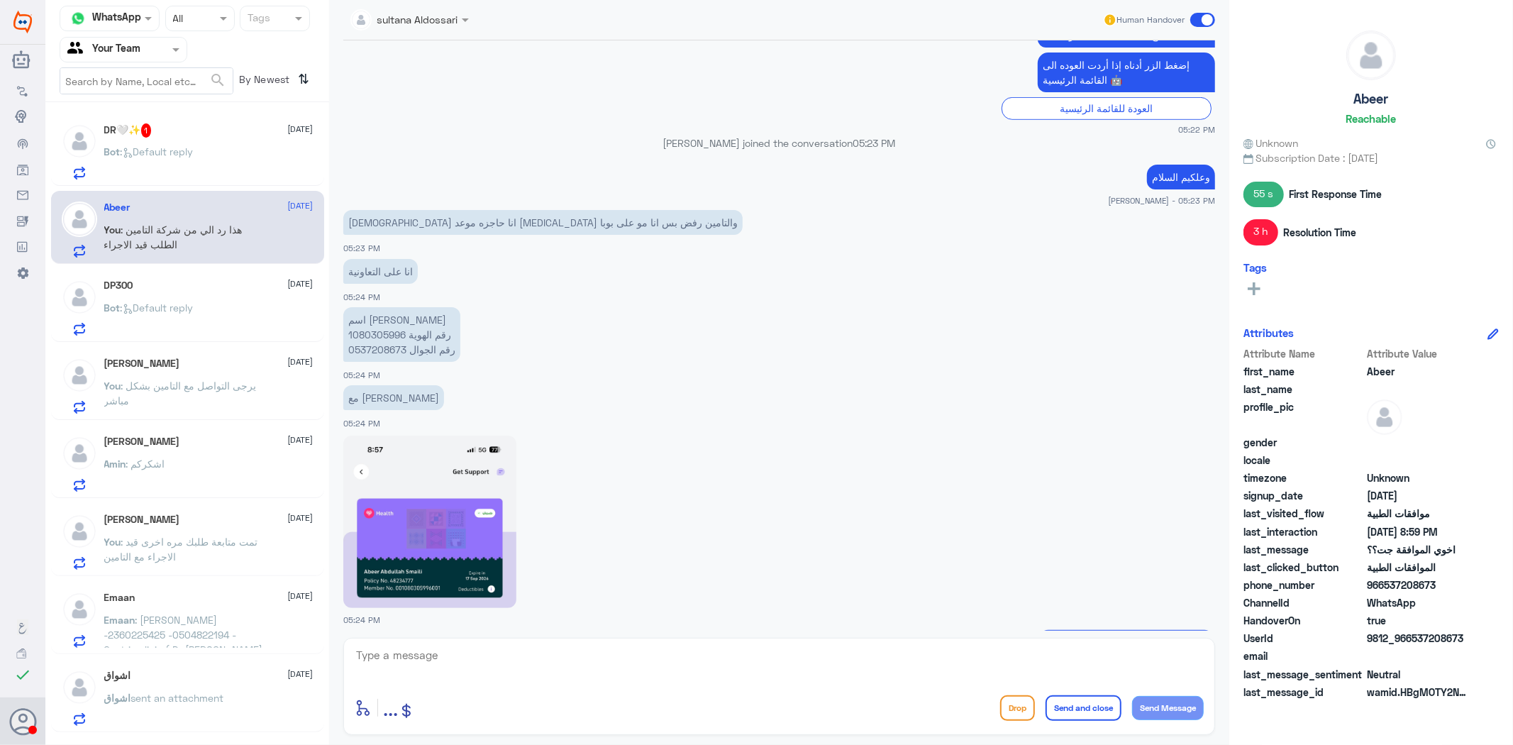
scroll to position [530, 0]
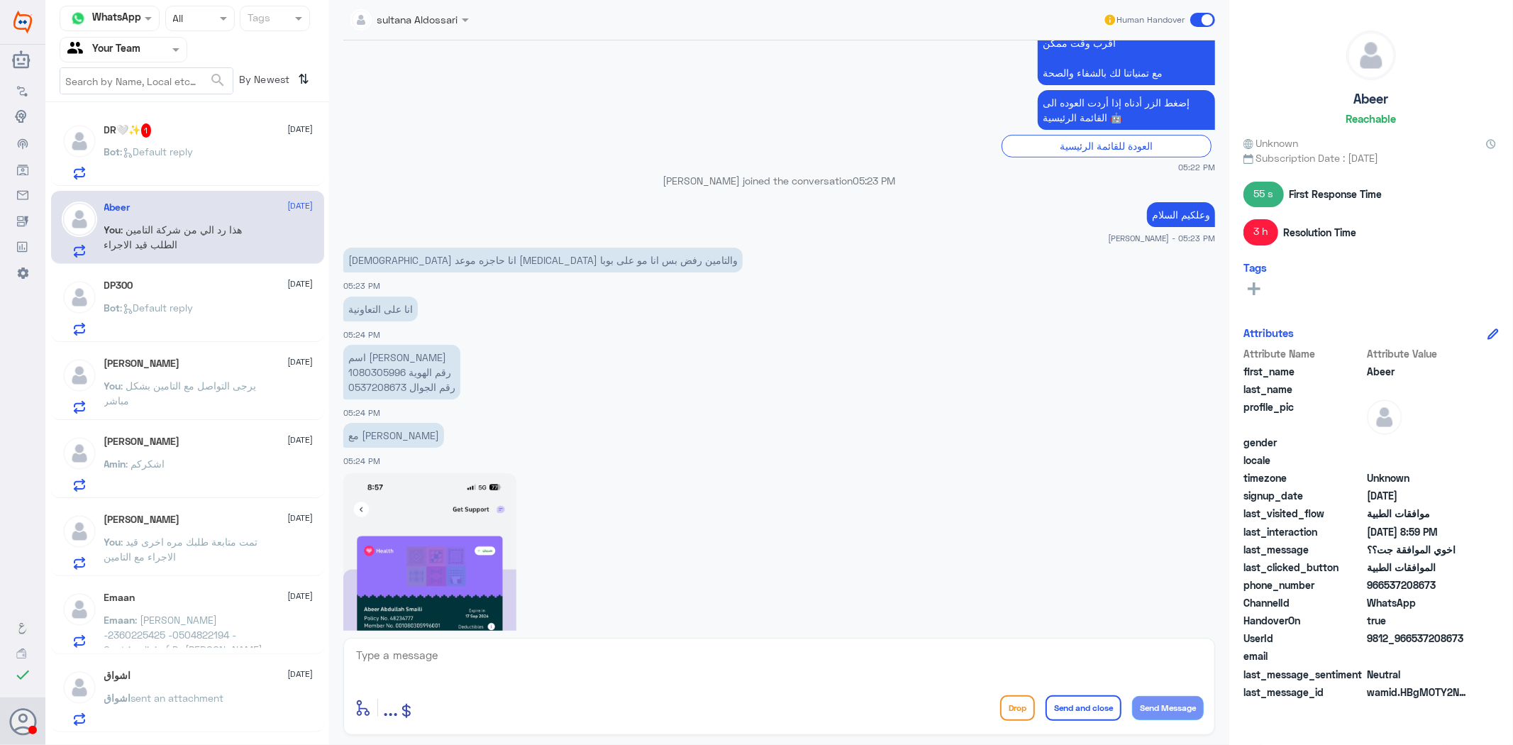
click at [374, 373] on p "اسم عبير الصيميلي رقم الهوية 1080305996 رقم الجوال 0537208673" at bounding box center [401, 372] width 117 height 55
copy p "1080305996"
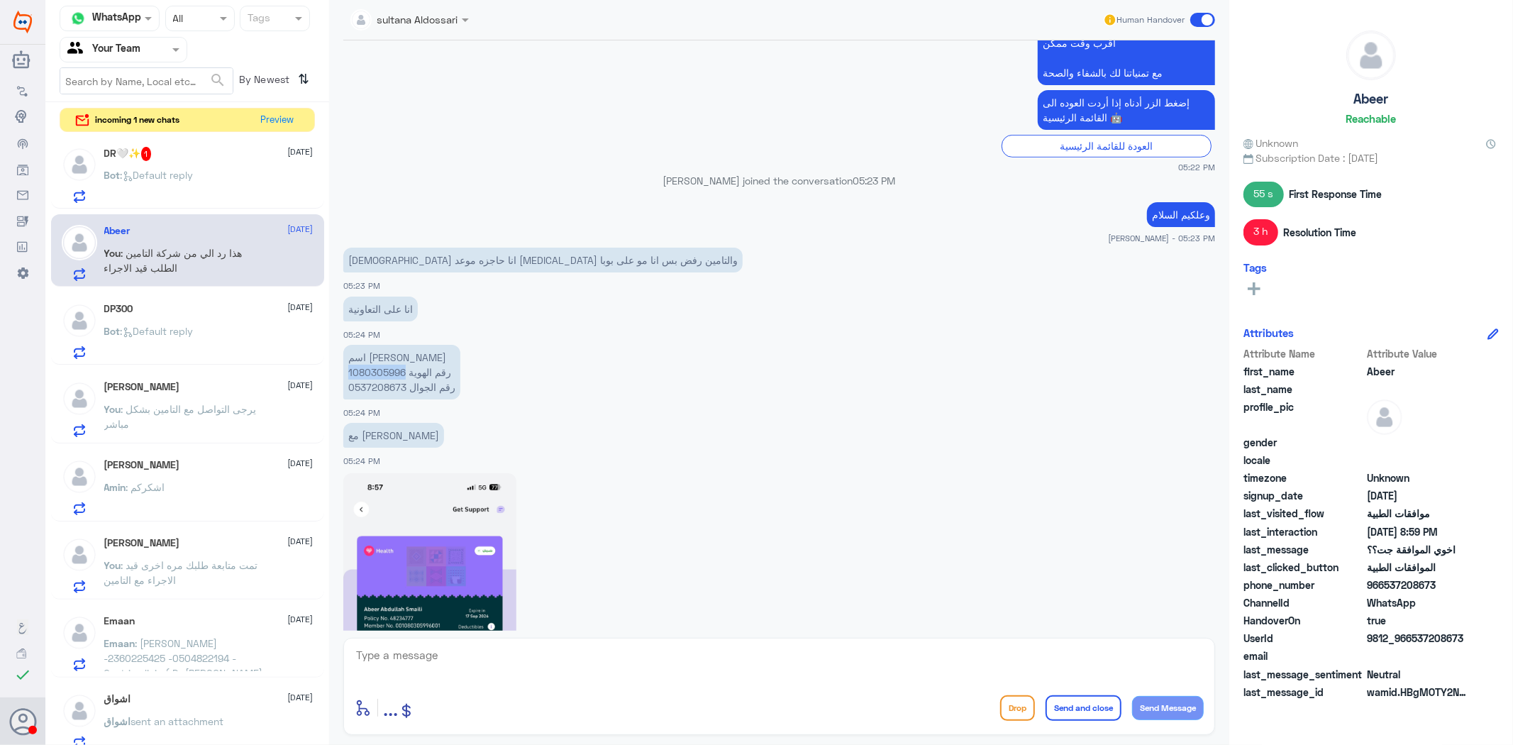
scroll to position [0, 0]
click at [192, 170] on div "DR🤍✨ 1 [DATE] Bot : Default reply" at bounding box center [208, 180] width 209 height 56
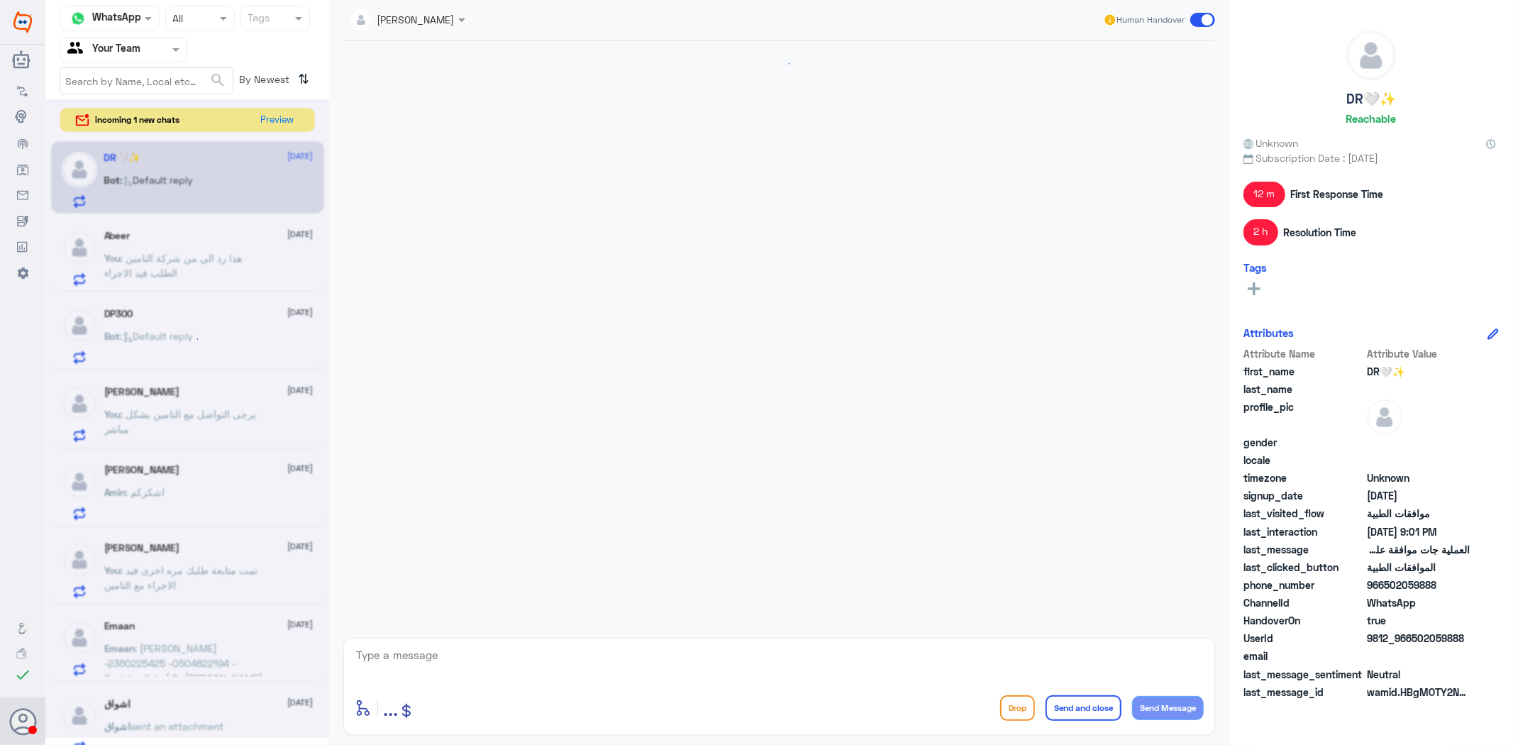
scroll to position [1672, 0]
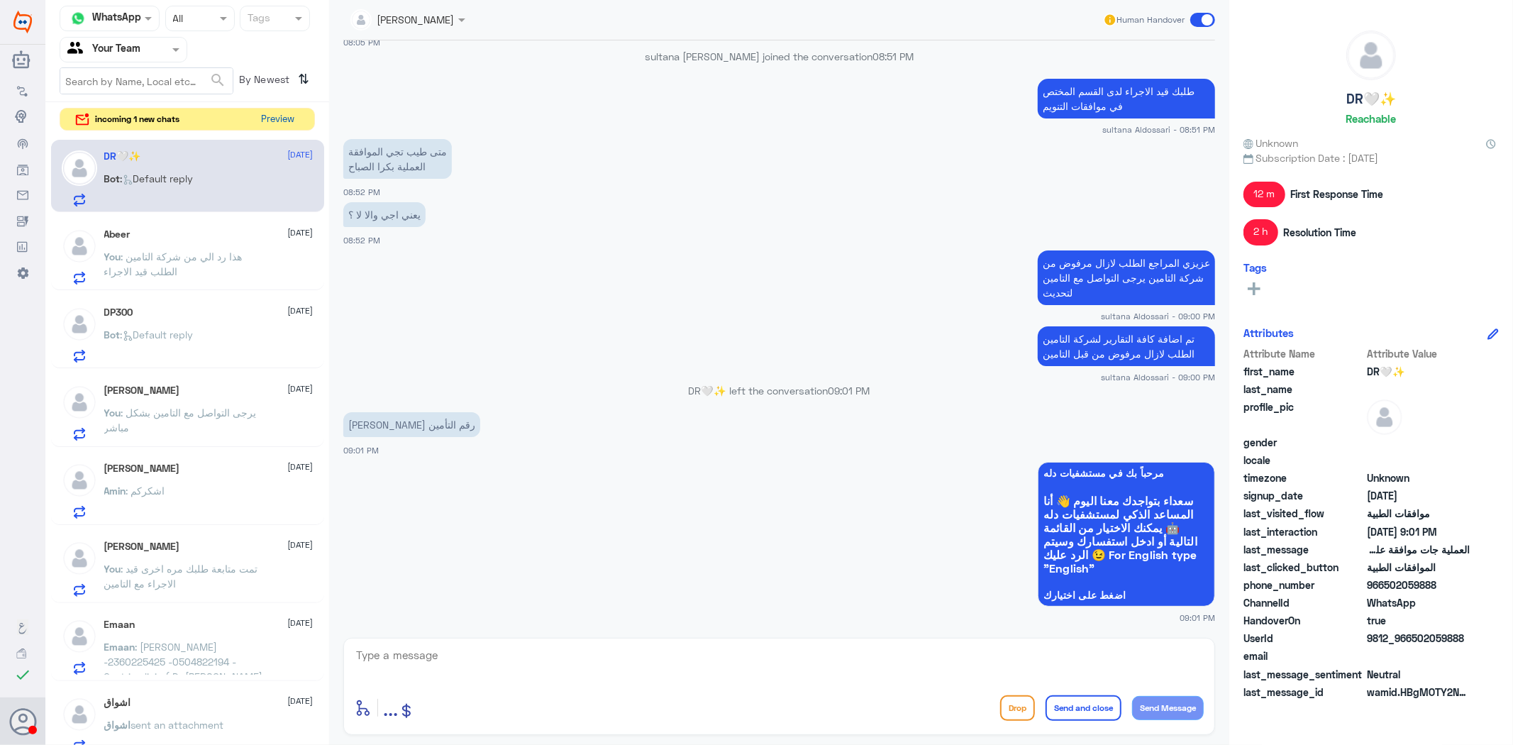
click at [287, 114] on button "Preview" at bounding box center [278, 120] width 44 height 22
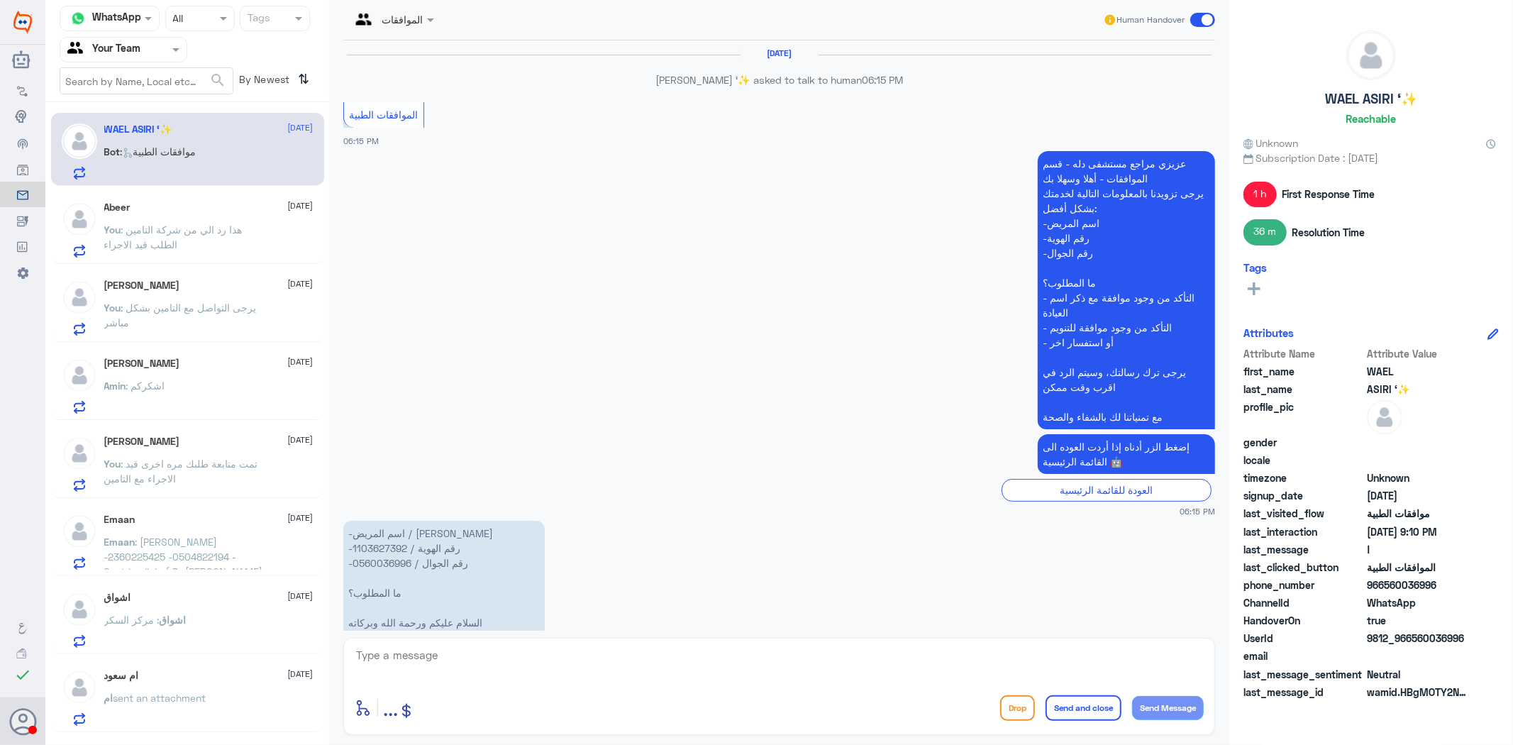
scroll to position [2224, 0]
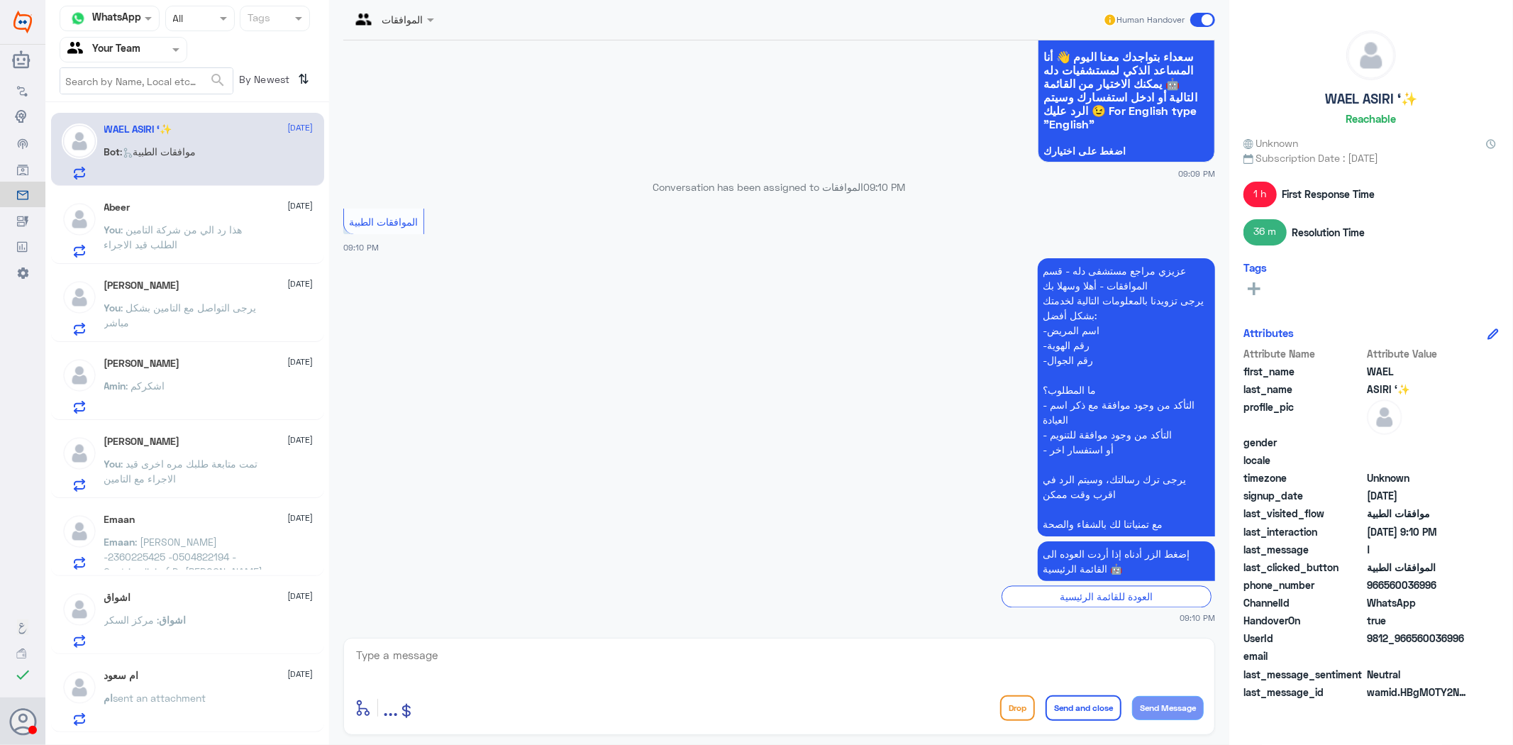
click at [993, 656] on textarea at bounding box center [779, 663] width 849 height 35
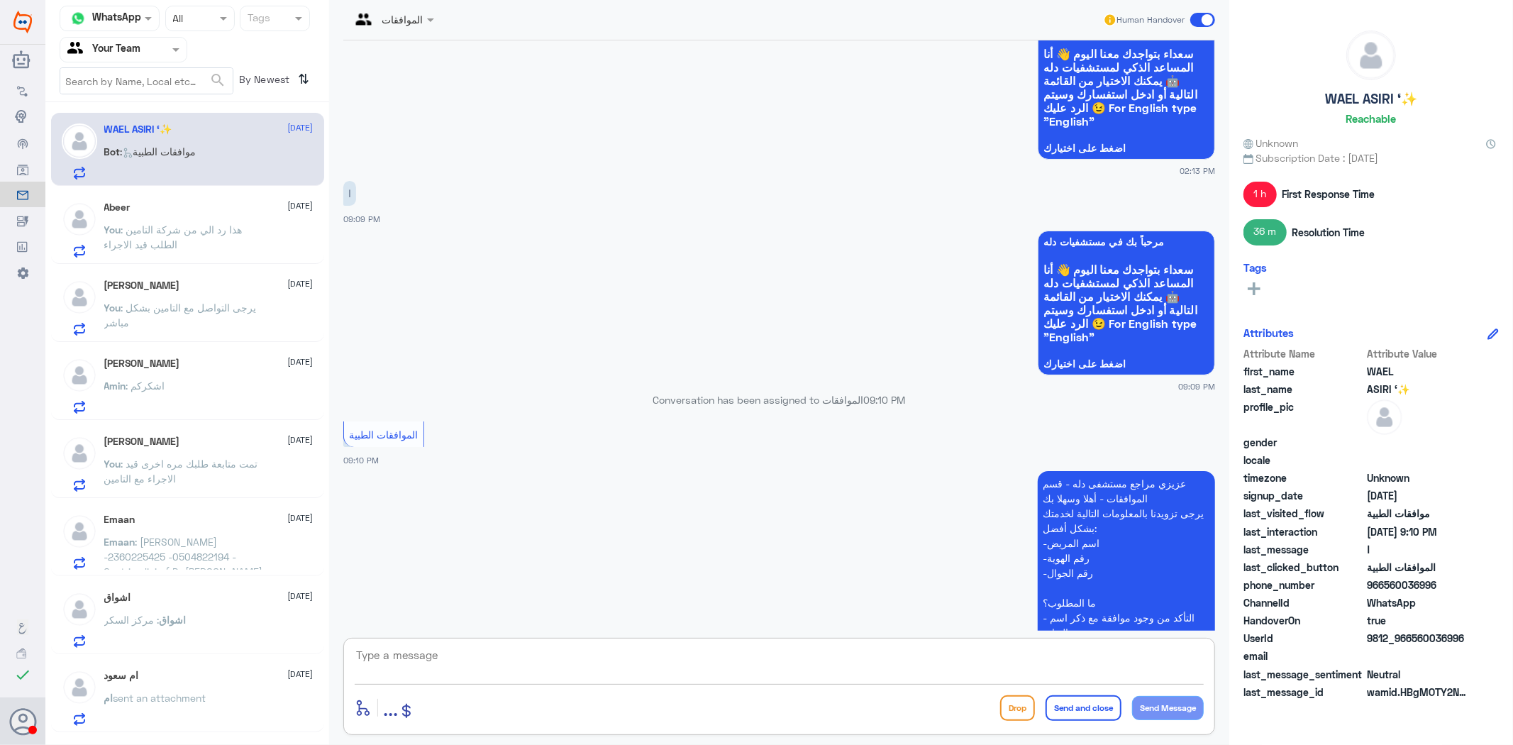
scroll to position [1989, 0]
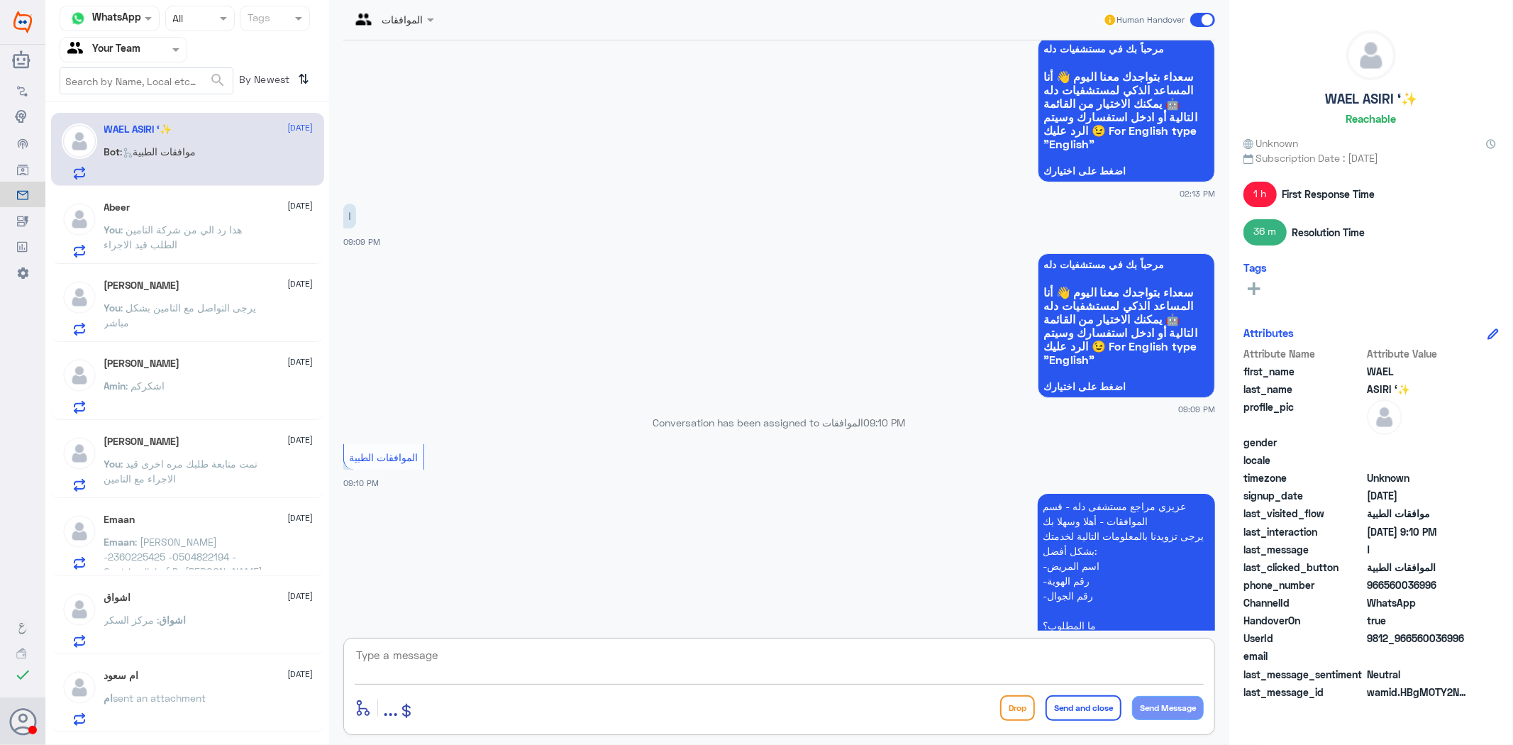
click at [746, 663] on textarea at bounding box center [779, 663] width 849 height 35
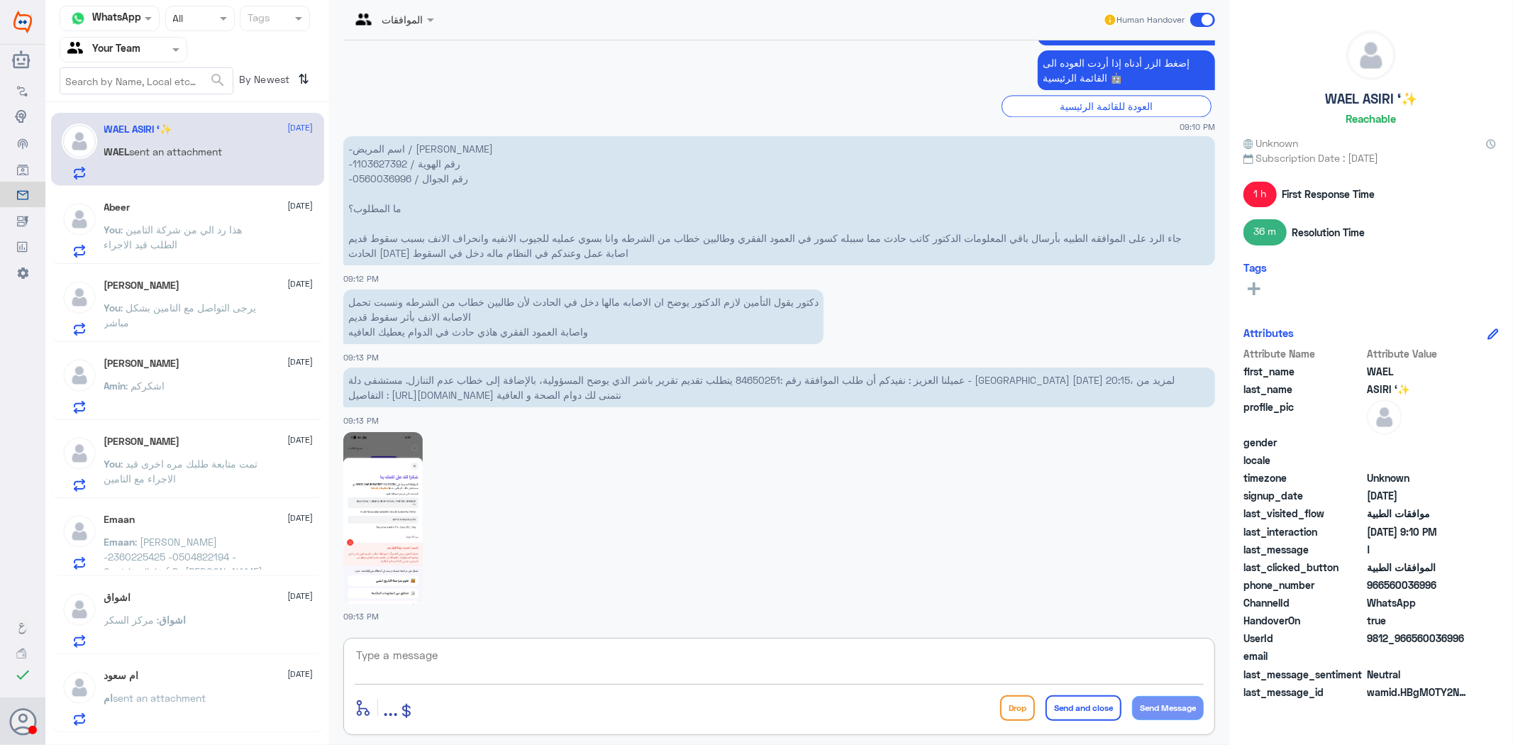
scroll to position [2911, 0]
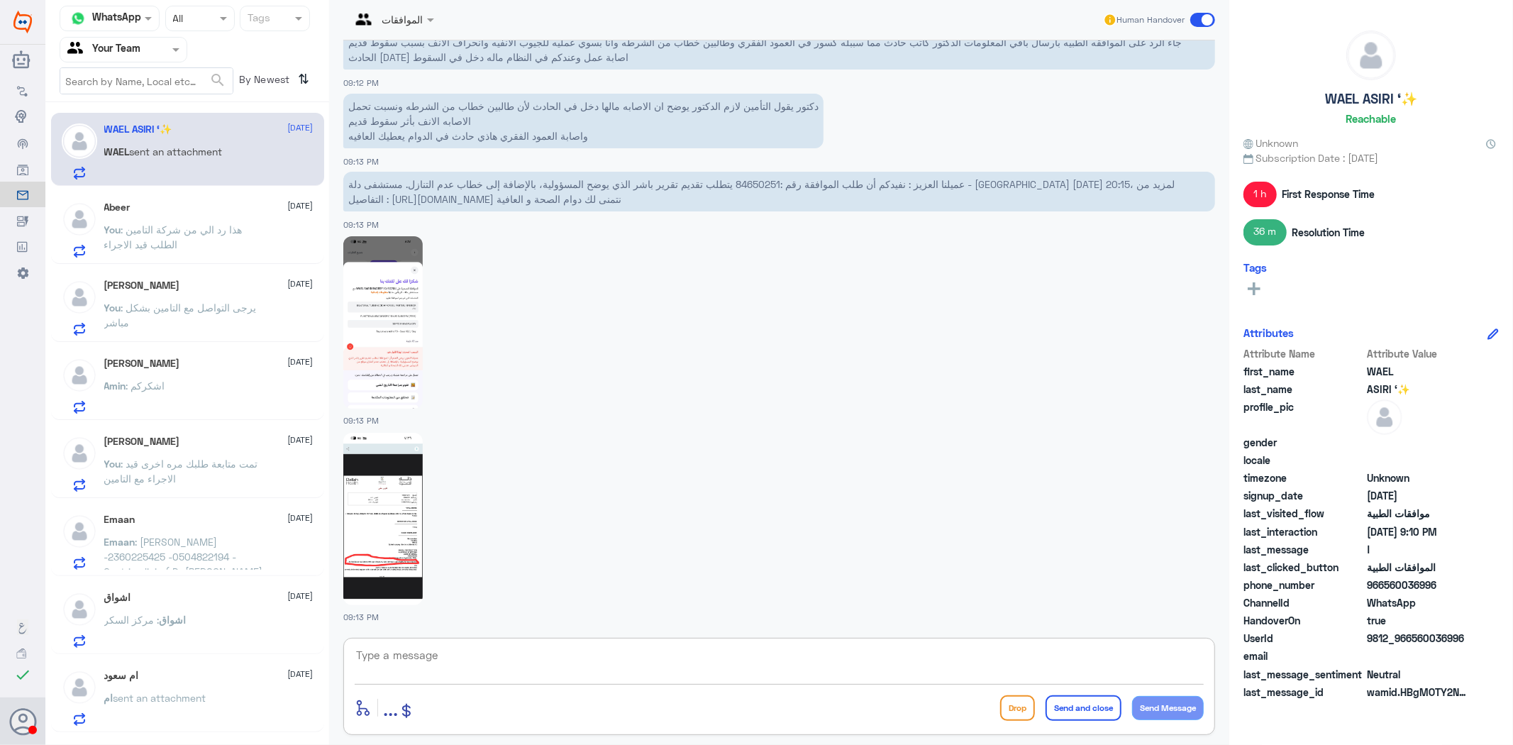
click at [406, 514] on img at bounding box center [382, 519] width 79 height 172
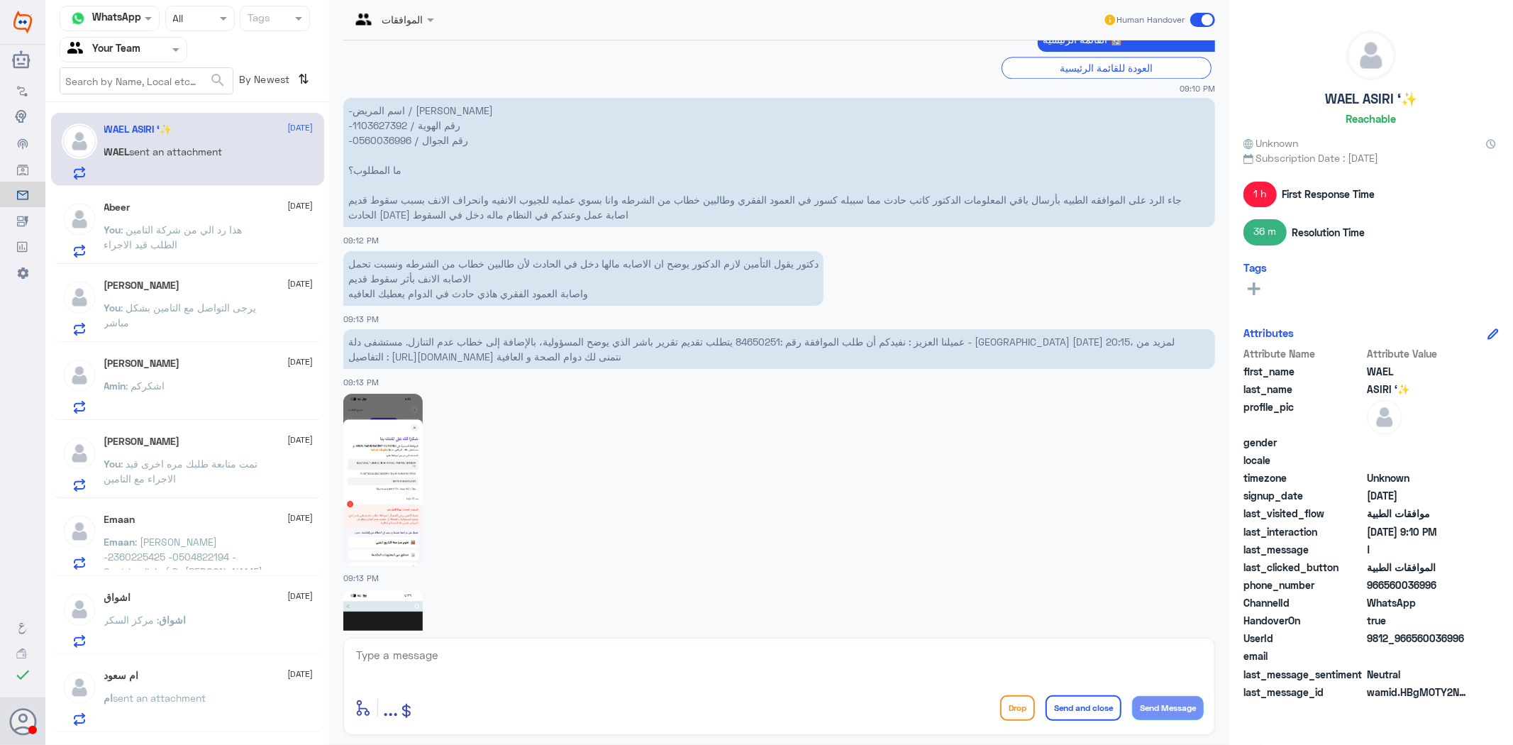
scroll to position [2960, 0]
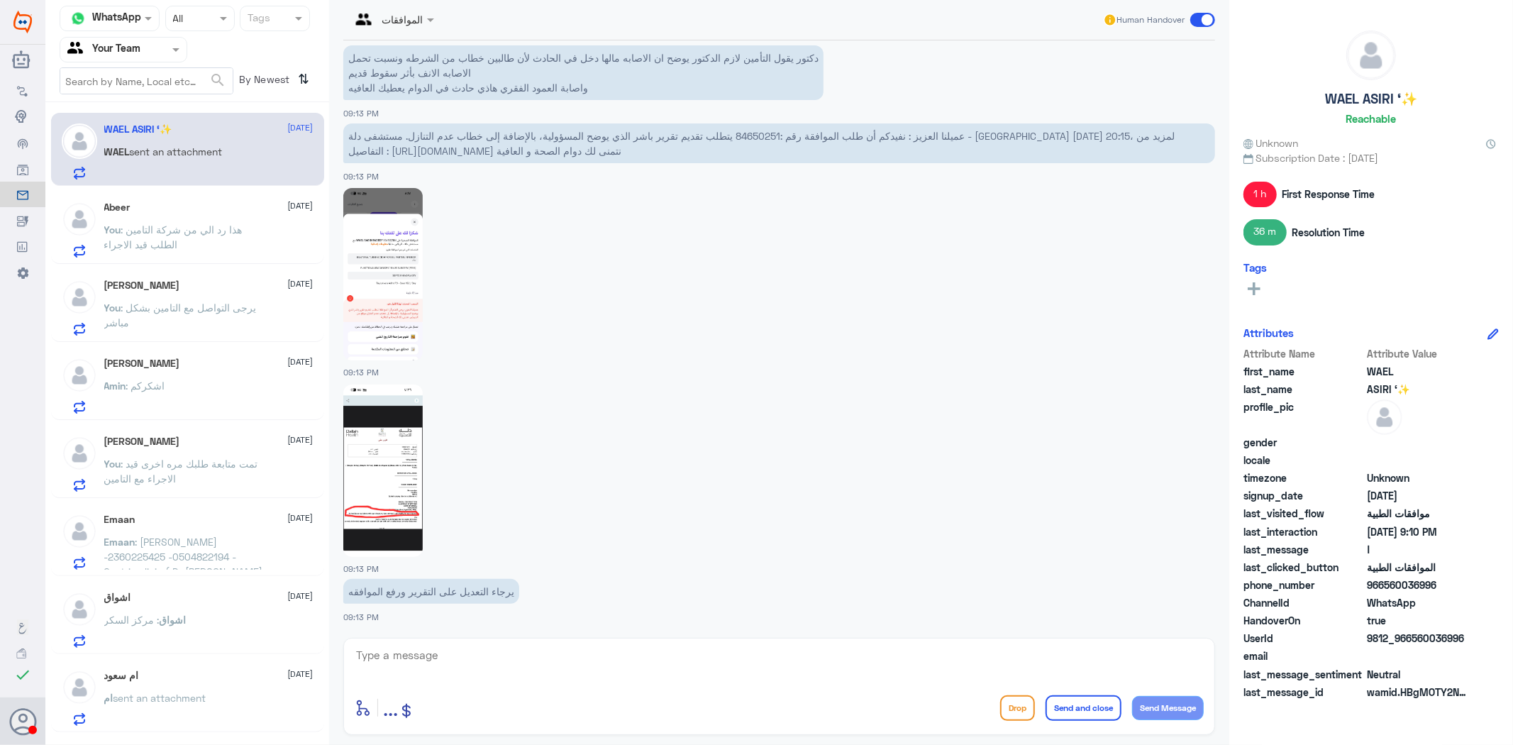
click at [700, 661] on textarea at bounding box center [779, 663] width 849 height 35
type textarea "عزيزي المراجع يرجى الرجوع لطبيب المعالج لتحديث التقرير ليتم ارفاقه الى شركة الت…"
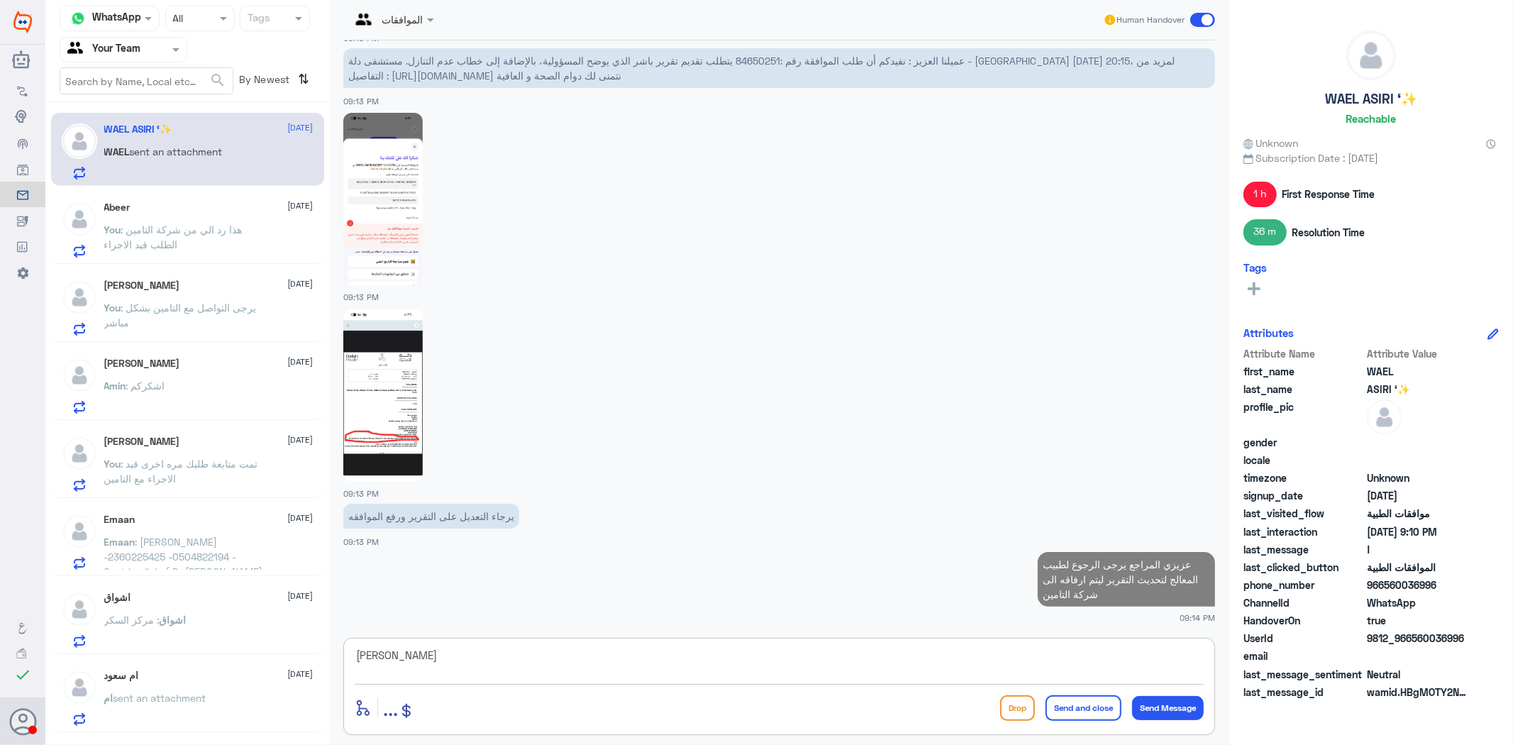
scroll to position [3032, 0]
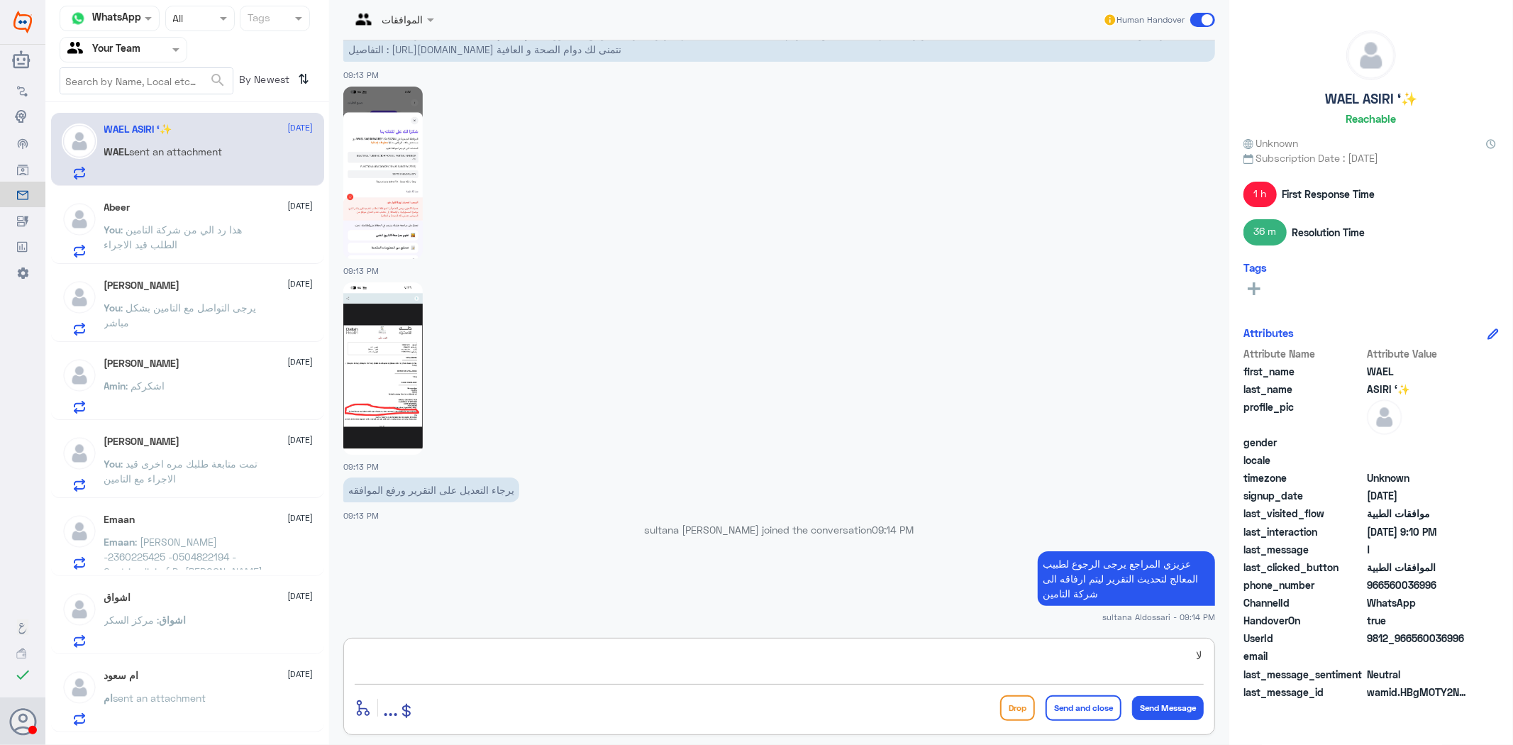
type textarea "ل"
type textarea "صلاحية تعديل التقرير فقط من الطبيب المعالج"
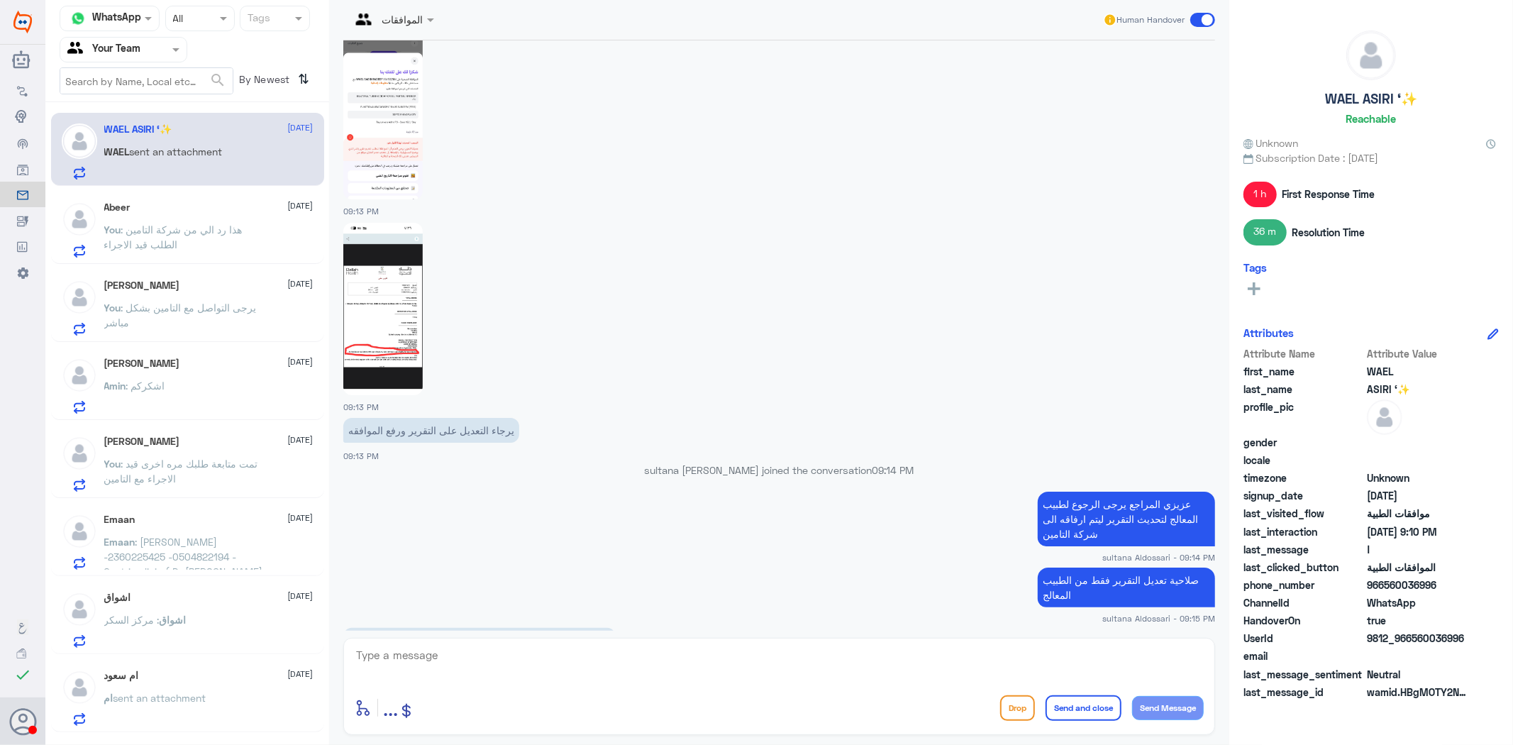
scroll to position [3140, 0]
